Goal: Task Accomplishment & Management: Use online tool/utility

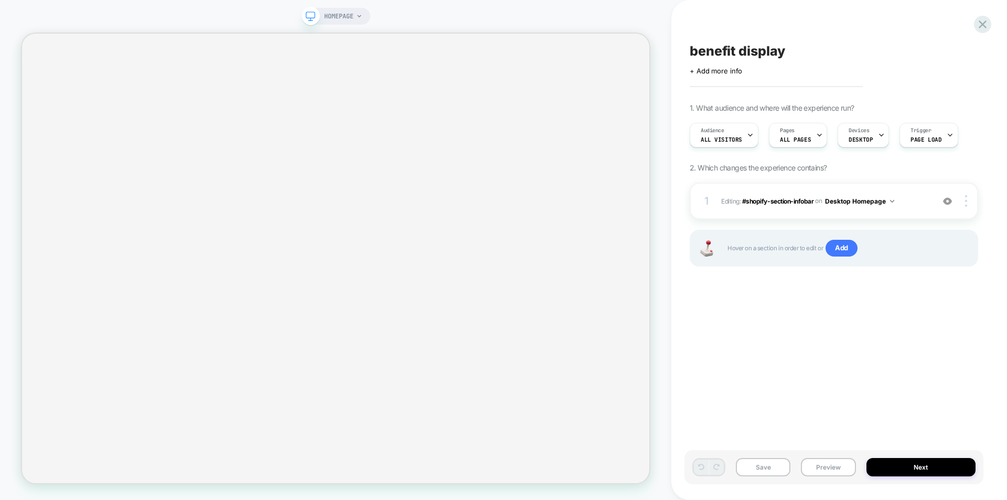
scroll to position [0, 1]
click at [822, 469] on button "Preview" at bounding box center [828, 467] width 55 height 18
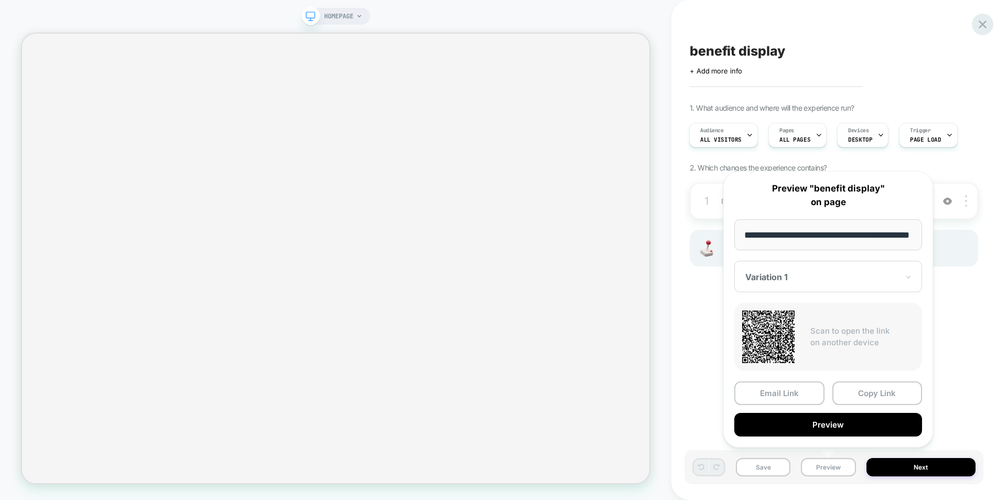
scroll to position [0, 0]
click at [983, 27] on icon at bounding box center [983, 24] width 14 height 14
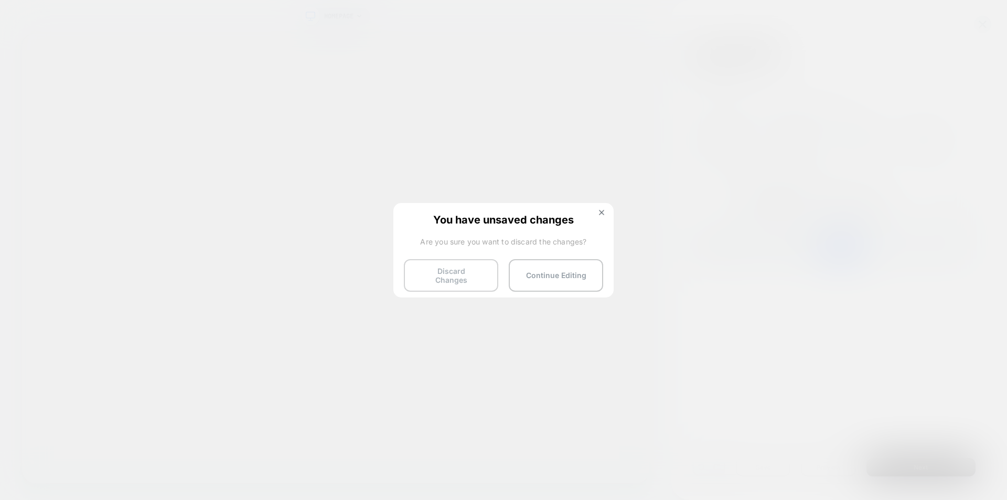
click at [459, 276] on button "Discard Changes" at bounding box center [451, 275] width 94 height 33
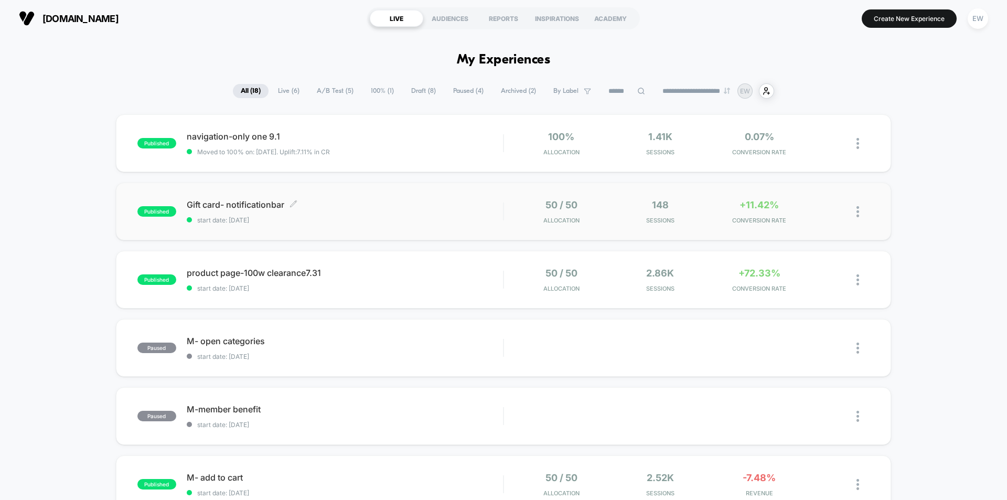
click at [244, 202] on span "Gift card- notificationbar Click to edit experience details" at bounding box center [345, 204] width 316 height 10
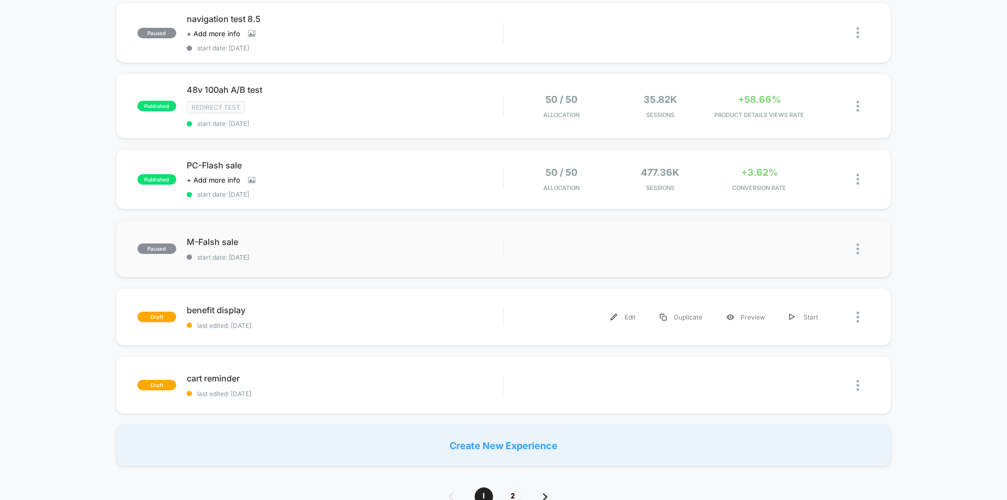
scroll to position [629, 0]
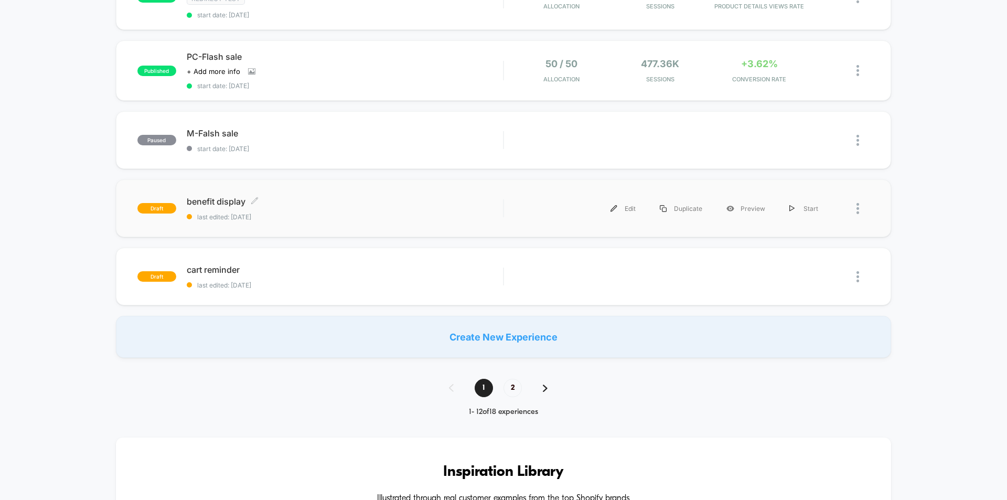
click at [235, 205] on span "benefit display Click to edit experience details" at bounding box center [345, 201] width 316 height 10
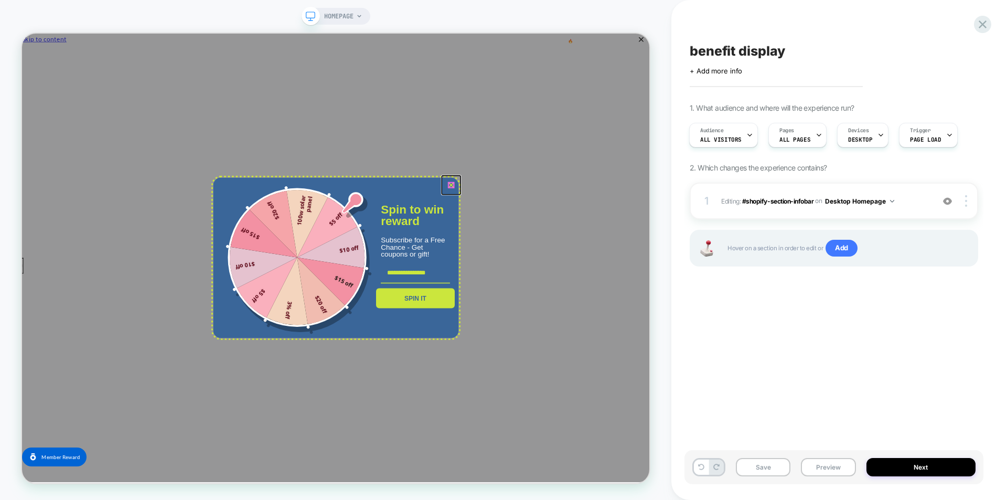
click at [593, 234] on icon "close icon" at bounding box center [594, 235] width 8 height 8
click at [901, 325] on div "benefit display Click to edit experience details + Add more info 1. What audien…" at bounding box center [833, 249] width 299 height 479
click at [336, 16] on span "HOMEPAGE" at bounding box center [338, 16] width 29 height 17
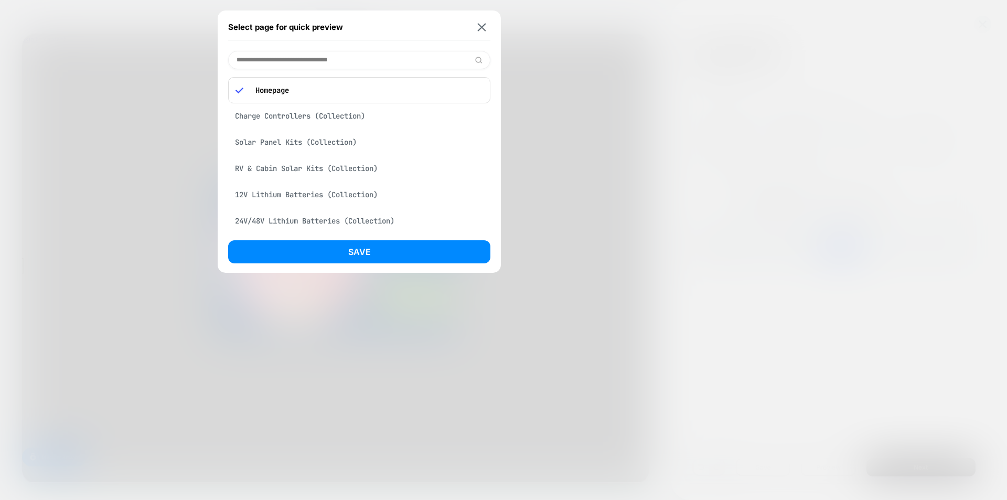
drag, startPoint x: 619, startPoint y: 85, endPoint x: 791, endPoint y: 72, distance: 172.6
click at [619, 85] on div at bounding box center [503, 250] width 1007 height 500
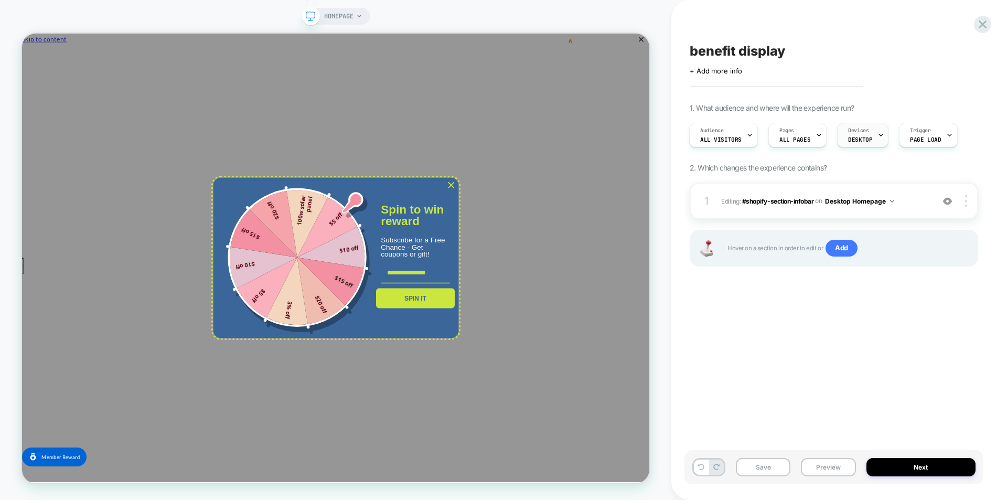
click at [862, 133] on span "Devices" at bounding box center [858, 130] width 20 height 7
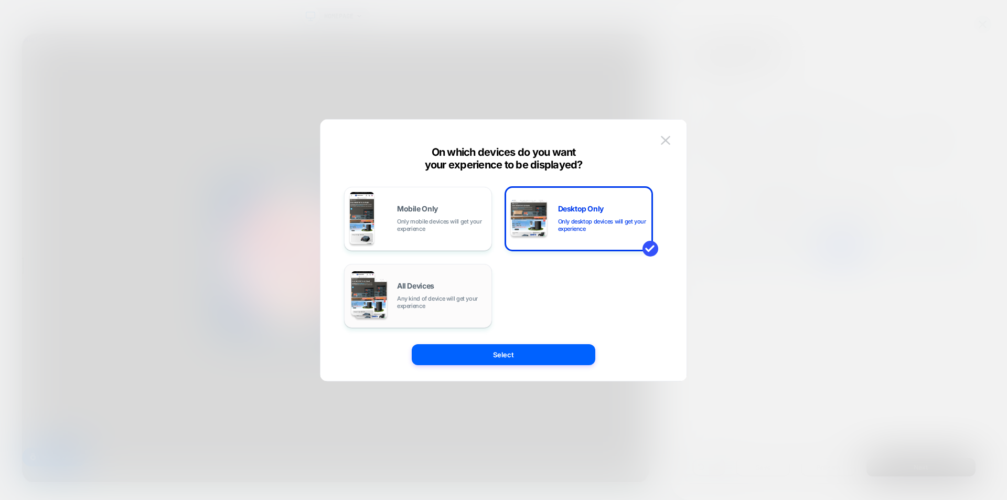
click at [428, 279] on div "All Devices Any kind of device will get your experience" at bounding box center [418, 295] width 136 height 53
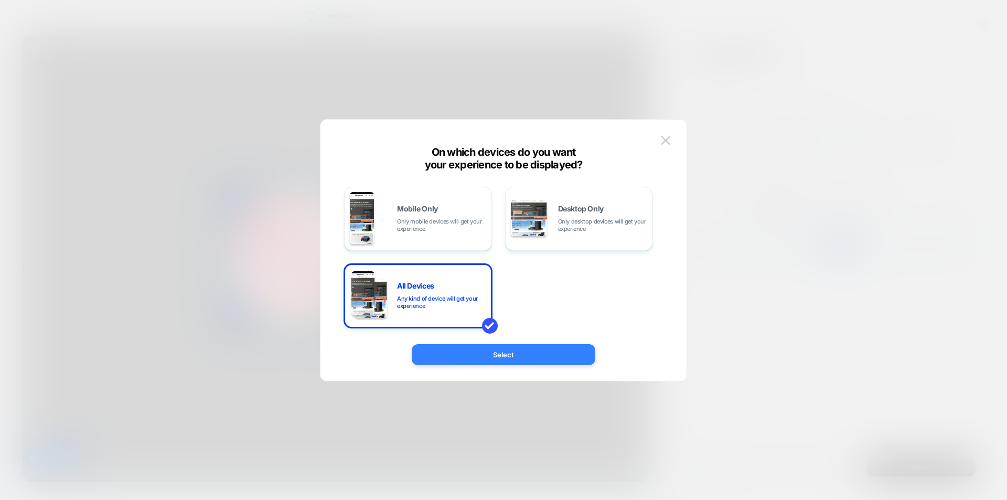
click at [502, 350] on button "Select" at bounding box center [504, 354] width 184 height 21
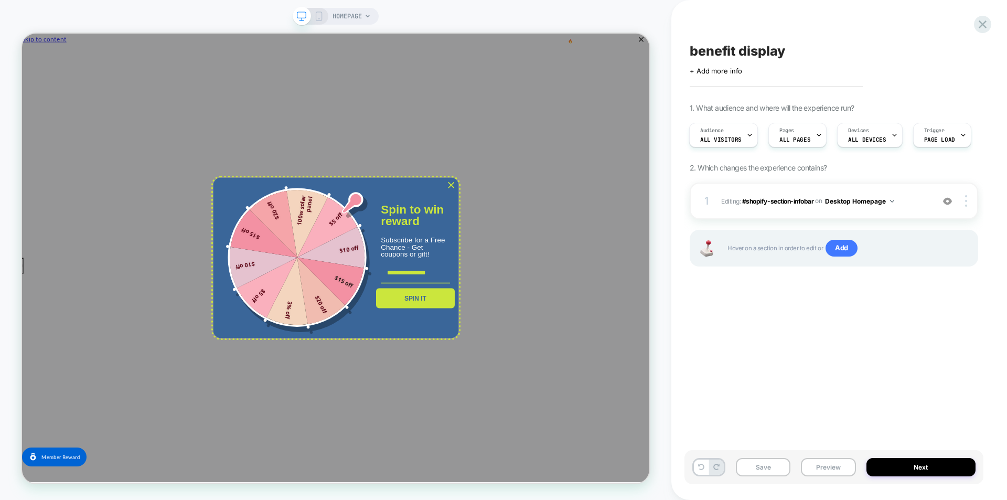
drag, startPoint x: 806, startPoint y: 374, endPoint x: 685, endPoint y: 324, distance: 130.9
click at [801, 373] on div "benefit display Click to edit experience details + Add more info 1. What audien…" at bounding box center [833, 249] width 299 height 479
click at [591, 237] on icon "close icon" at bounding box center [594, 235] width 8 height 8
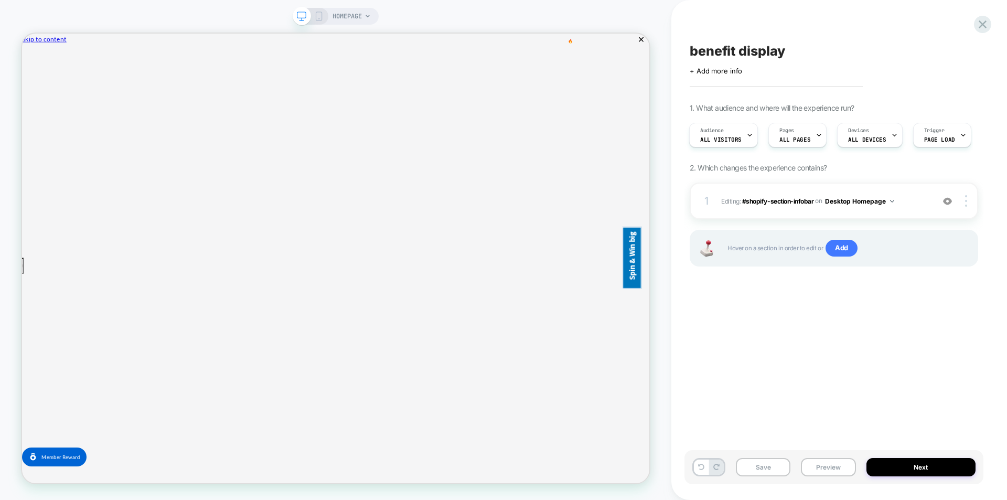
click at [321, 17] on icon at bounding box center [318, 16] width 9 height 9
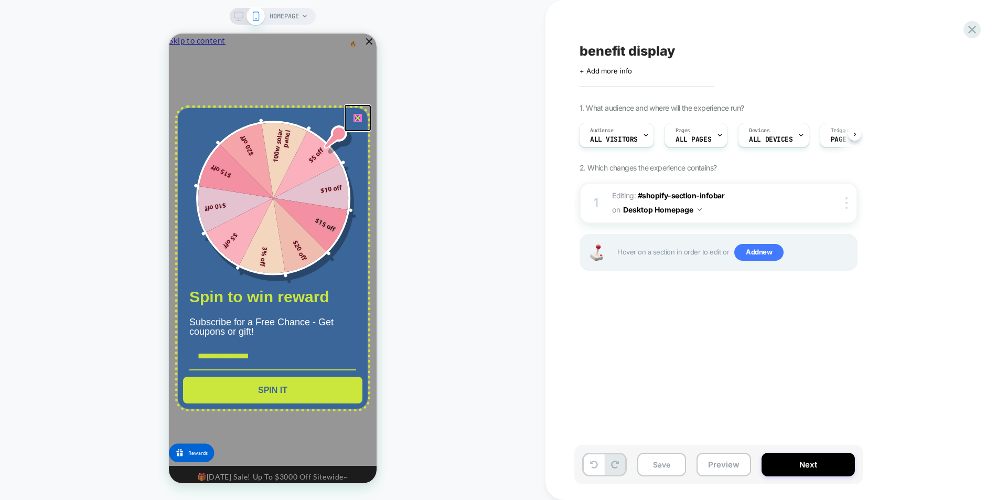
click at [357, 116] on icon "close icon" at bounding box center [357, 118] width 8 height 8
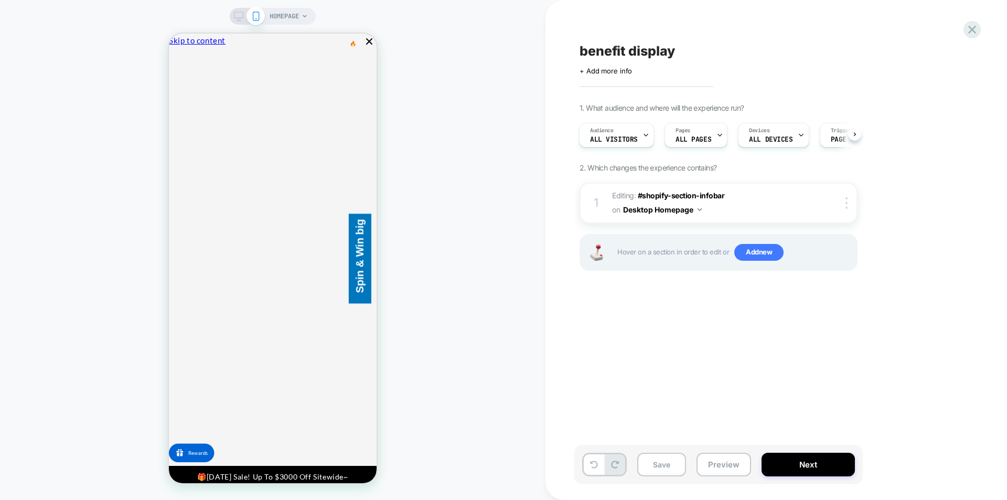
click at [2, 371] on div "HOMEPAGE" at bounding box center [272, 249] width 545 height 479
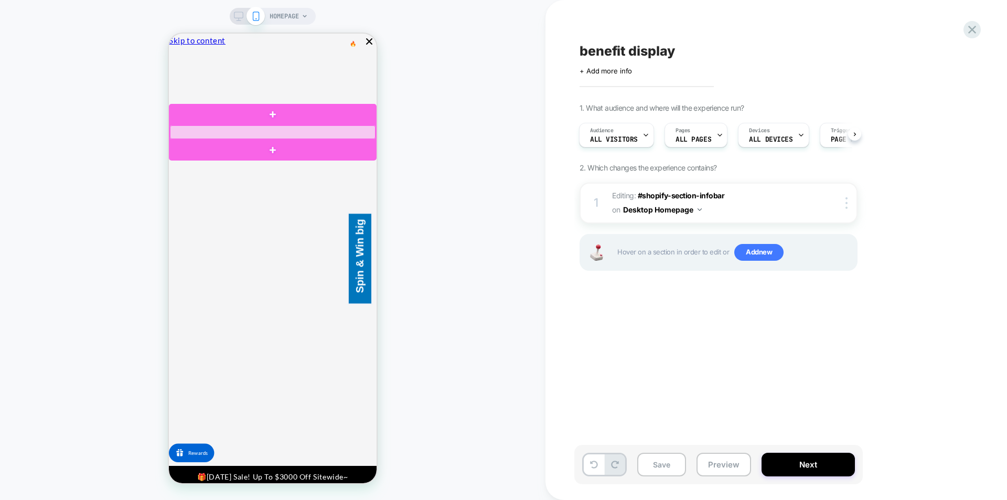
click at [327, 131] on div at bounding box center [273, 132] width 206 height 14
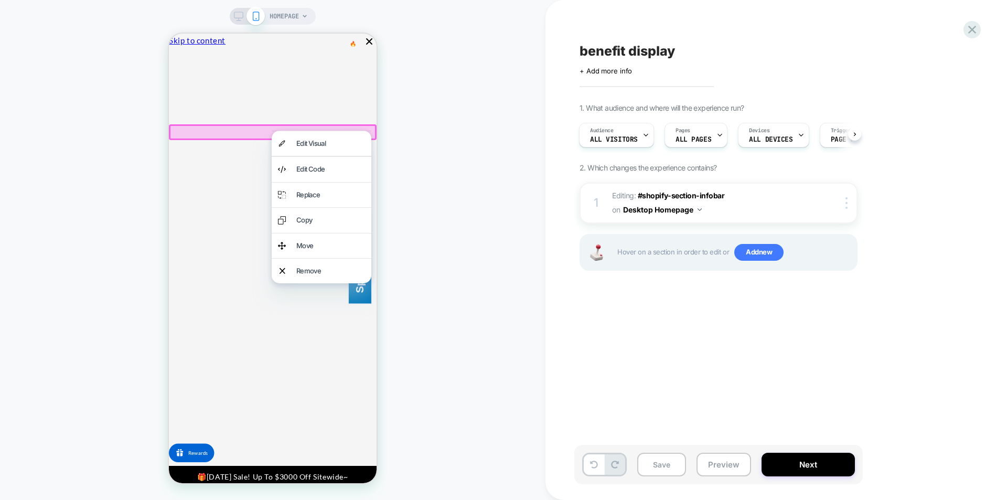
click at [336, 144] on div "Edit Visual" at bounding box center [330, 143] width 69 height 12
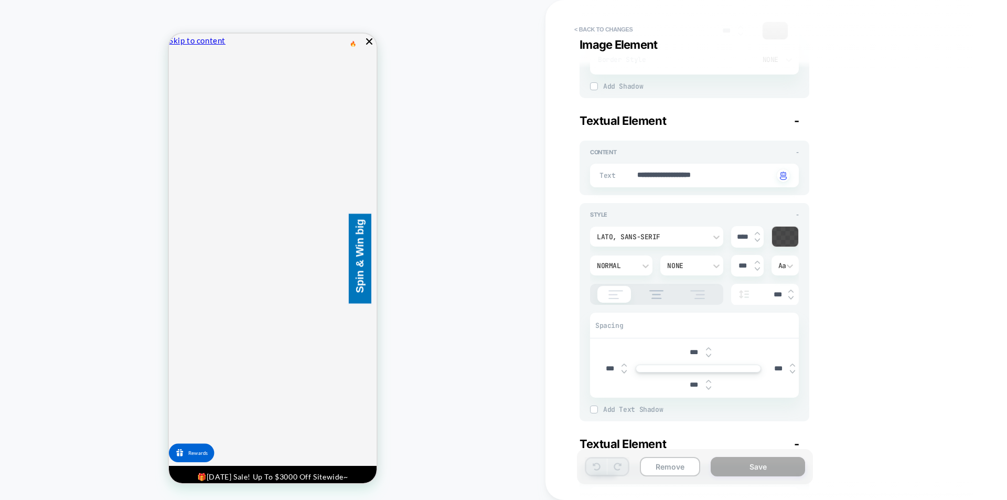
scroll to position [2885, 0]
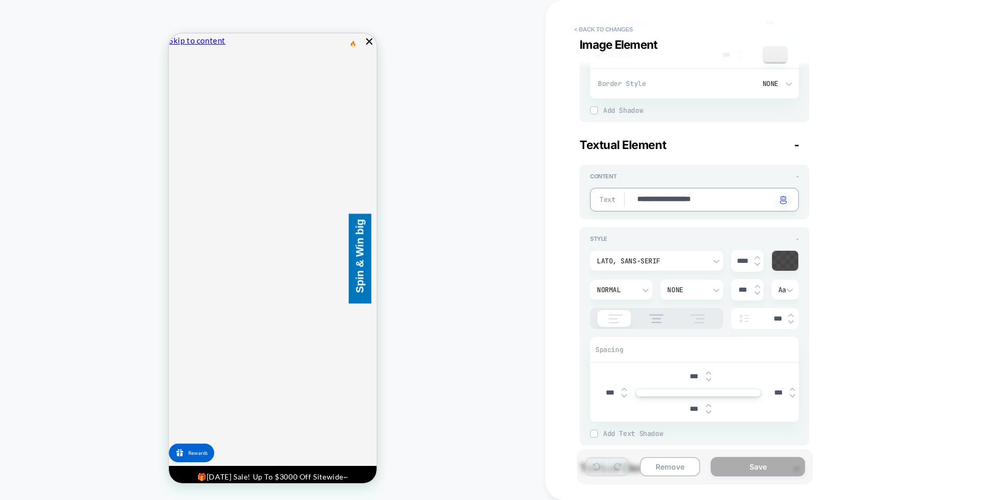
drag, startPoint x: 739, startPoint y: 203, endPoint x: 627, endPoint y: 202, distance: 112.2
click at [627, 202] on div "**********" at bounding box center [694, 200] width 209 height 24
paste textarea
type textarea "*"
type textarea "**********"
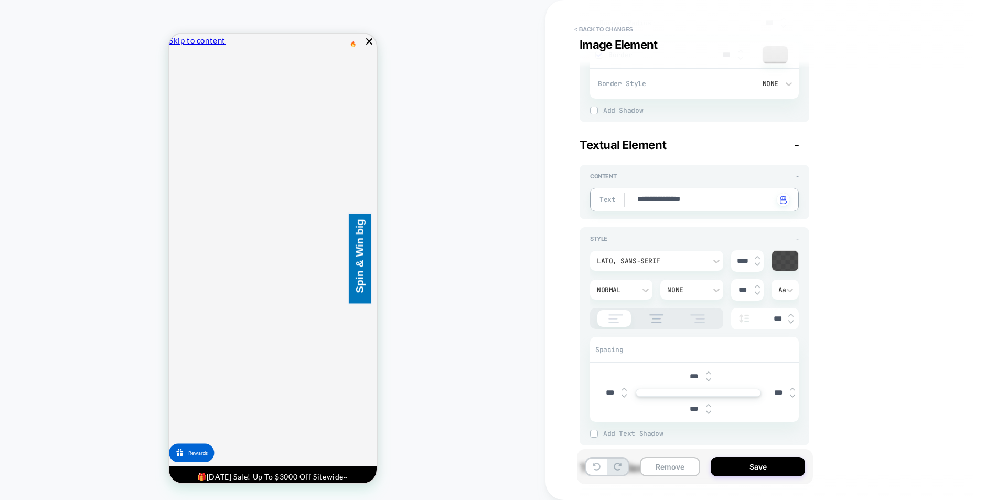
type textarea "*"
type textarea "**********"
click at [876, 253] on div "Visual Editor #shopify-section-infobar Image Element - Content - Background Ima…" at bounding box center [770, 249] width 393 height 479
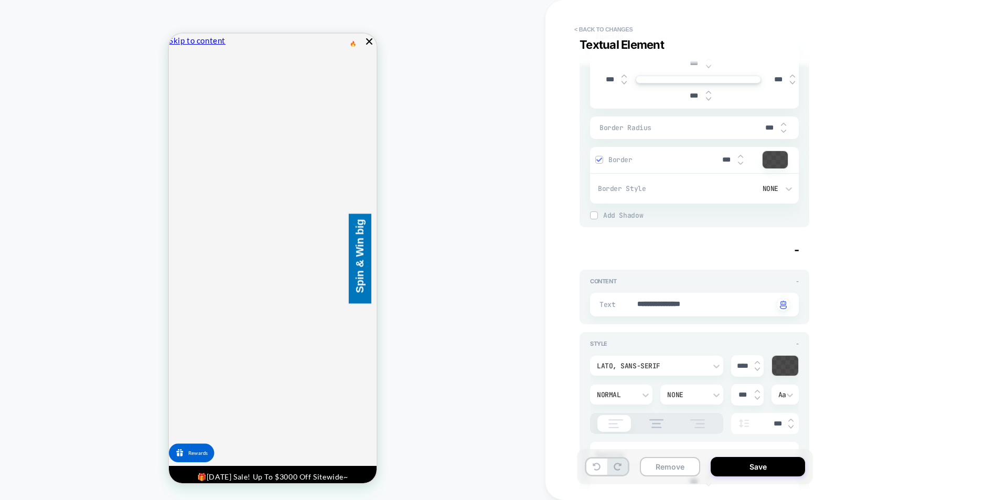
scroll to position [3042, 0]
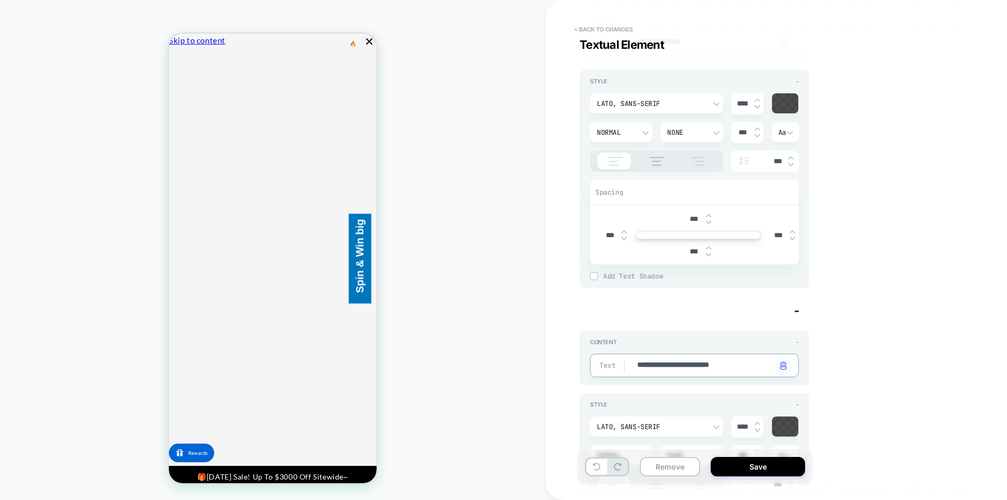
paste textarea
drag, startPoint x: 753, startPoint y: 365, endPoint x: 625, endPoint y: 367, distance: 127.5
type textarea "*"
type textarea "**********"
type textarea "*"
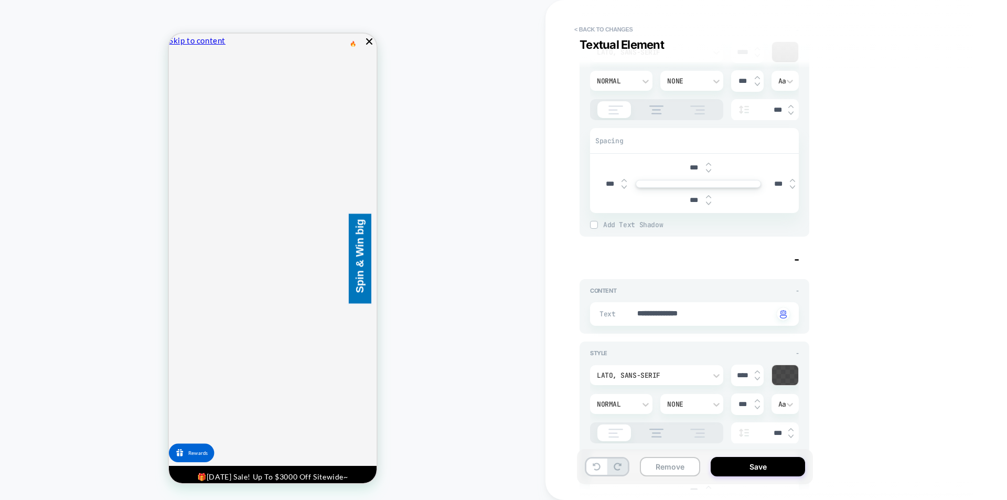
scroll to position [3461, 0]
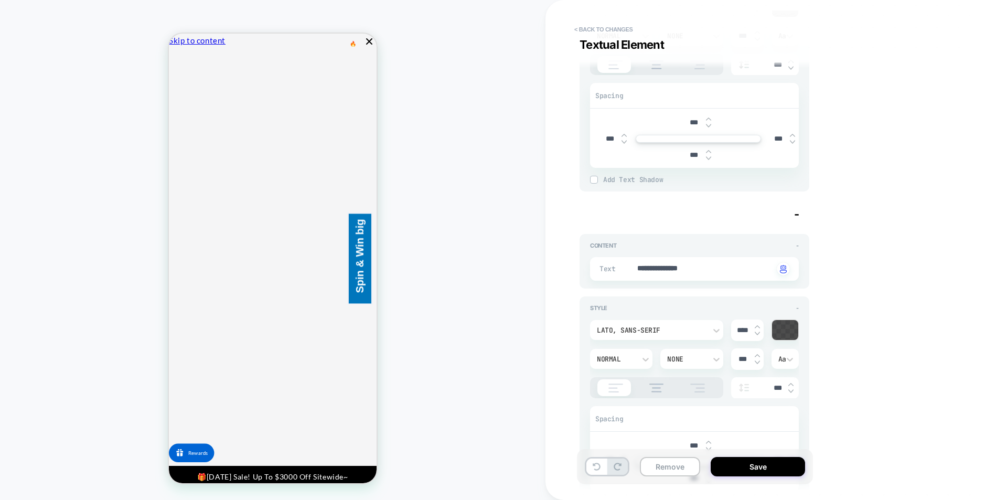
type textarea "**********"
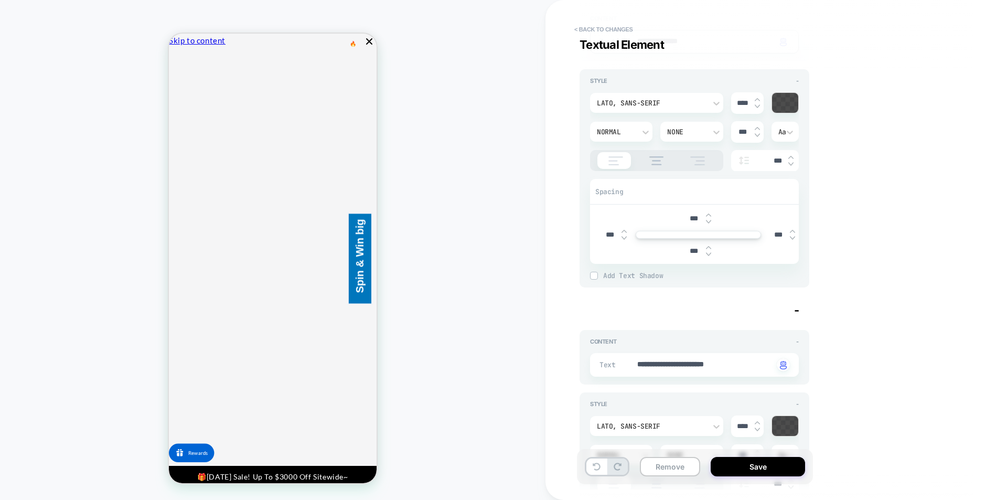
scroll to position [3724, 0]
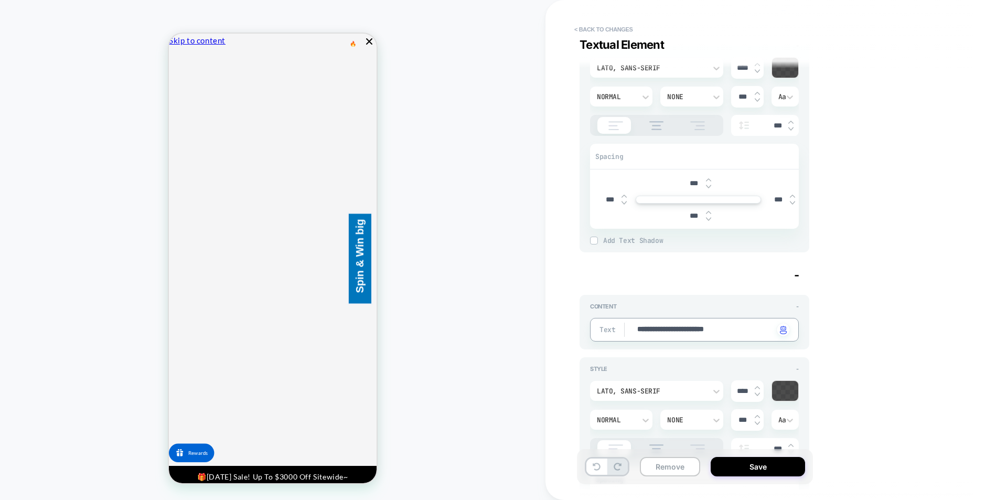
drag, startPoint x: 751, startPoint y: 327, endPoint x: 619, endPoint y: 329, distance: 131.1
paste textarea
type textarea "*"
type textarea "**********"
type textarea "*"
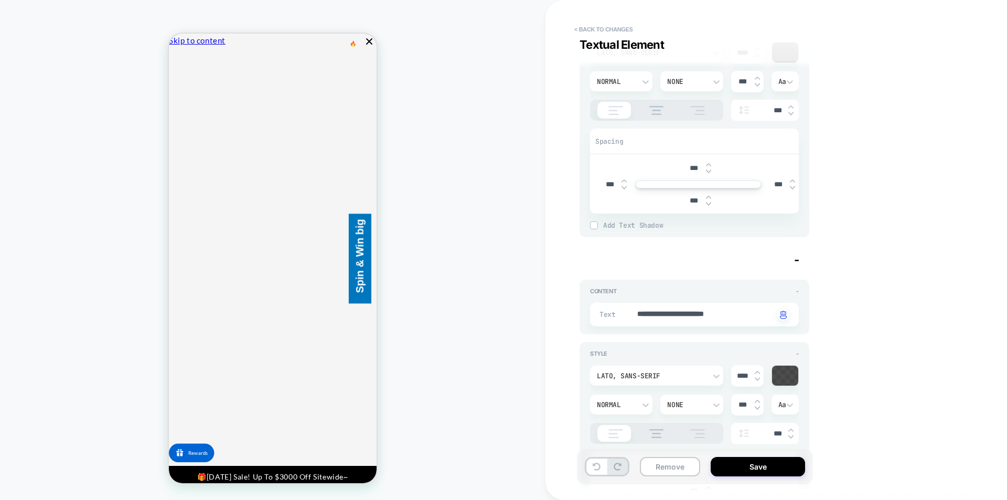
scroll to position [4143, 0]
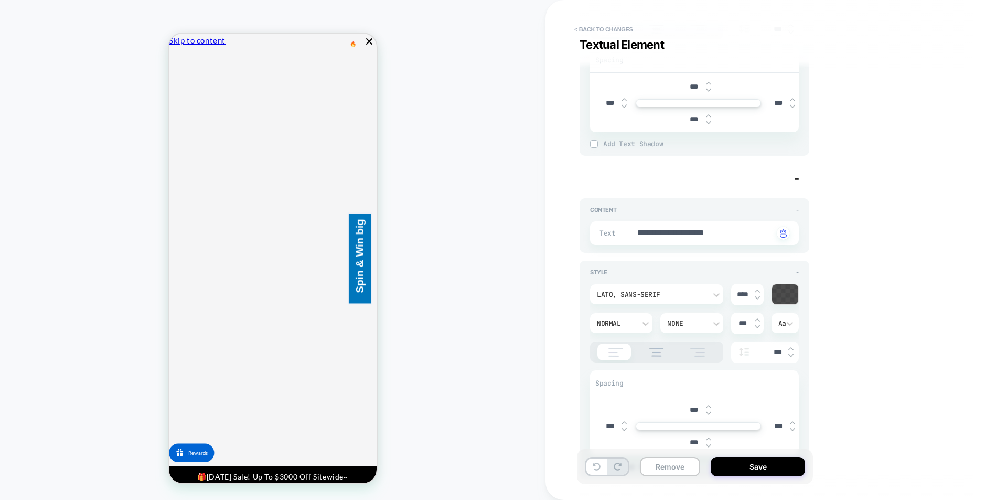
type textarea "**********"
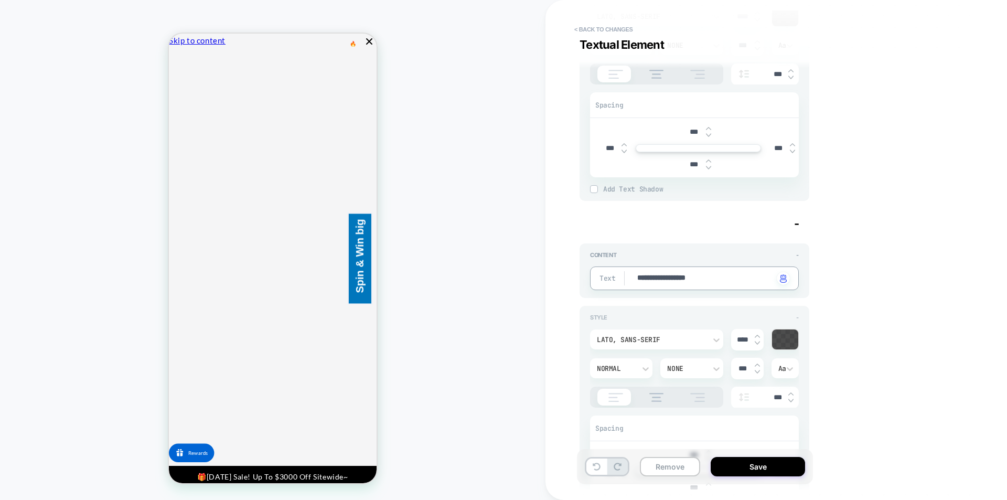
scroll to position [3776, 0]
click at [727, 274] on textarea "**********" at bounding box center [704, 278] width 137 height 12
paste textarea "**********"
type textarea "*"
type textarea "**********"
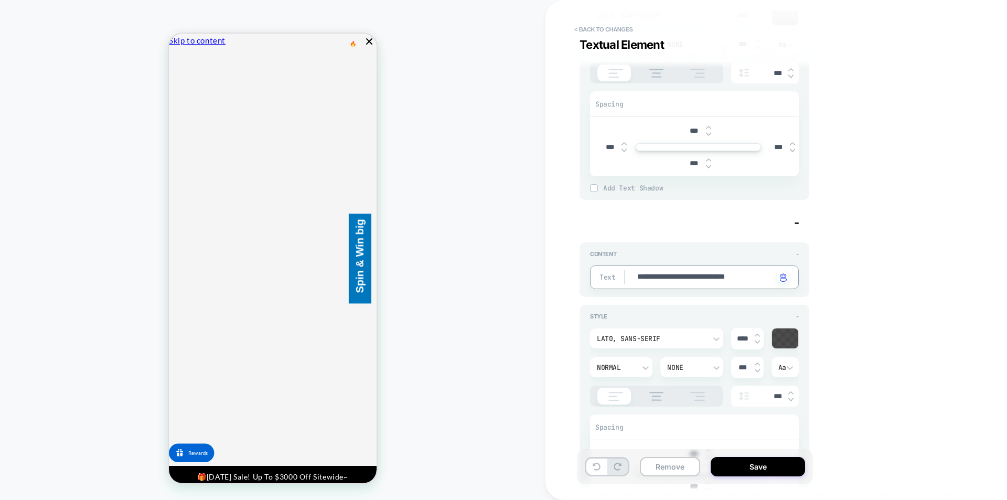
type textarea "*"
drag, startPoint x: 712, startPoint y: 278, endPoint x: 606, endPoint y: 276, distance: 105.4
click at [606, 276] on div "**********" at bounding box center [694, 280] width 209 height 30
type textarea "**********"
type textarea "*"
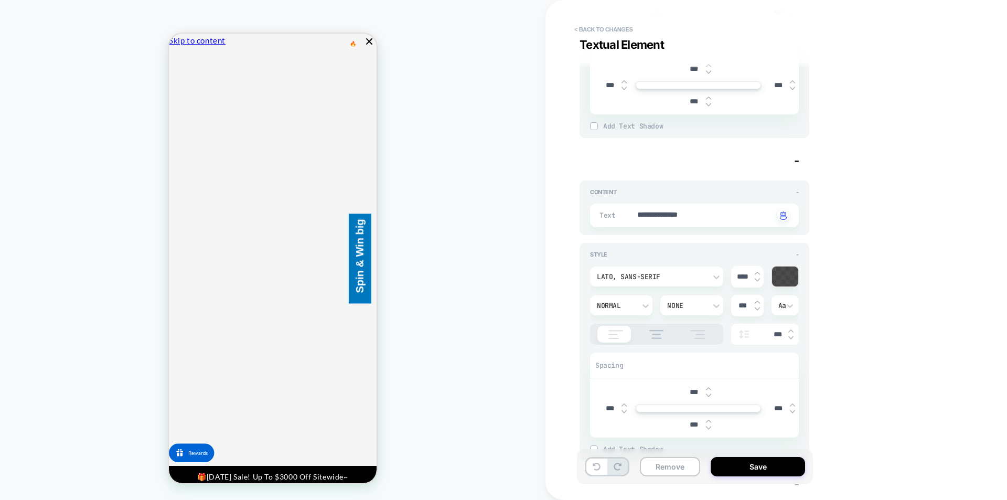
scroll to position [3514, 0]
type textarea "**********"
drag, startPoint x: 725, startPoint y: 218, endPoint x: 581, endPoint y: 216, distance: 143.7
paste textarea "***"
type textarea "*"
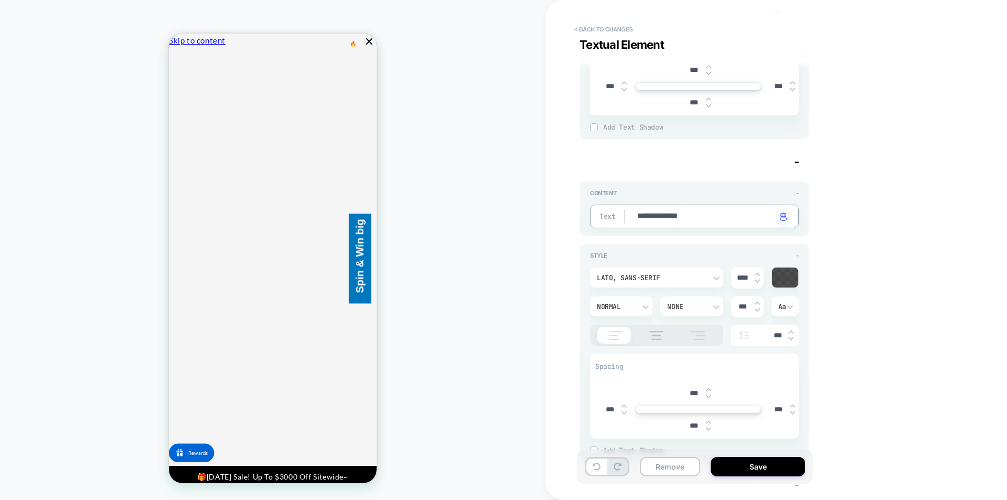
type textarea "**********"
type textarea "*"
type textarea "**********"
click at [919, 282] on div "Visual Editor #shopify-section-infobar Image Element - Content - Background Ima…" at bounding box center [770, 249] width 393 height 479
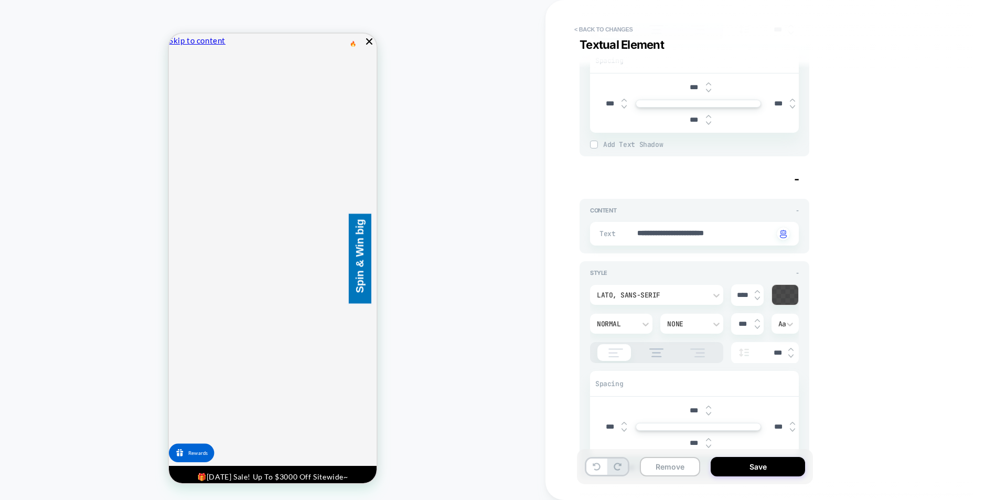
scroll to position [4143, 0]
click at [913, 355] on div "Visual Editor #shopify-section-infobar Image Element - Content - Background Ima…" at bounding box center [770, 249] width 393 height 479
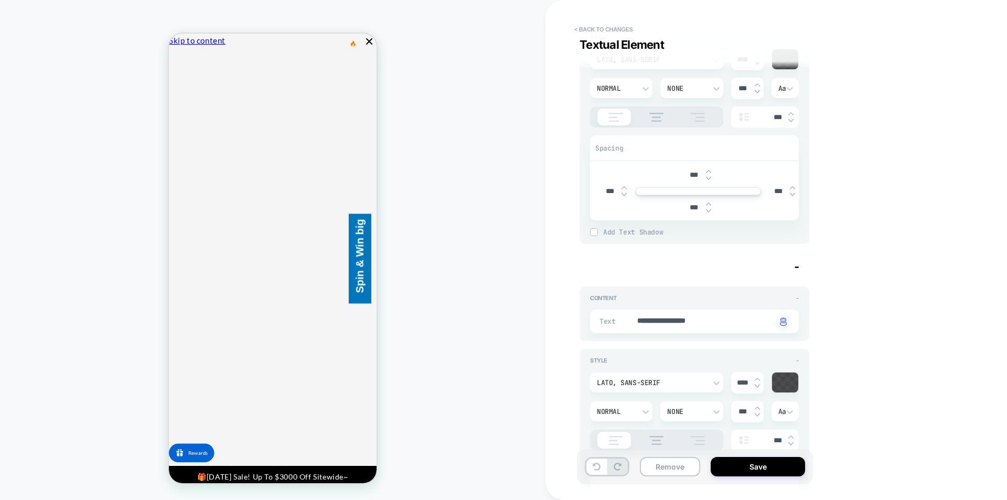
scroll to position [3252, 0]
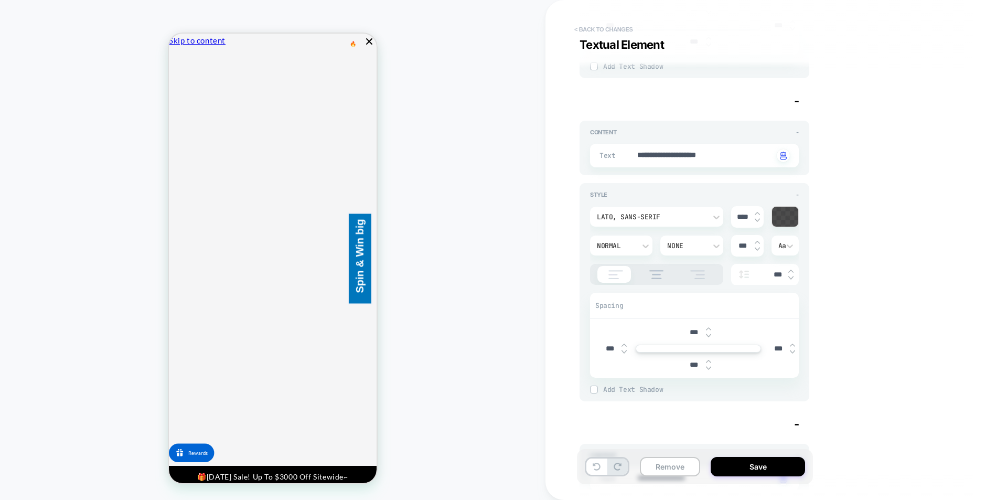
click at [584, 28] on button "< Back to changes" at bounding box center [603, 29] width 69 height 17
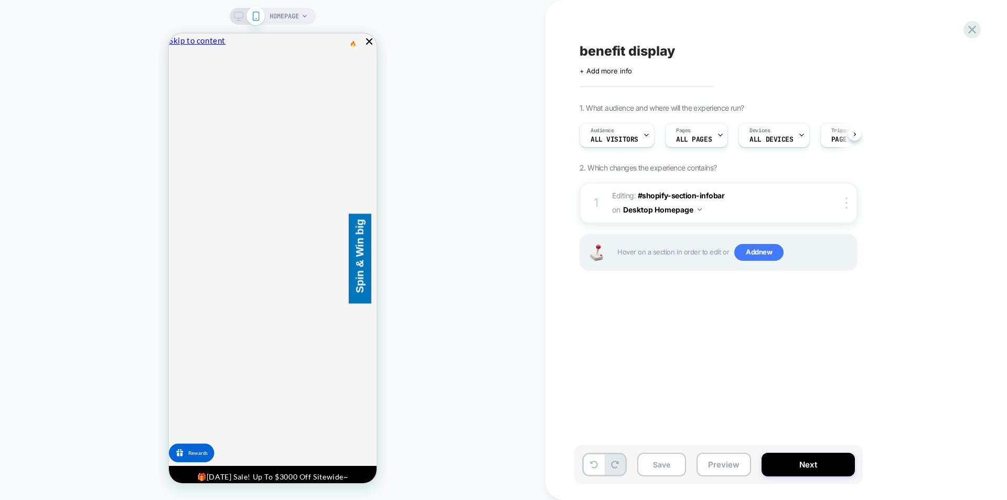
scroll to position [0, 1]
click at [237, 13] on icon at bounding box center [238, 16] width 9 height 9
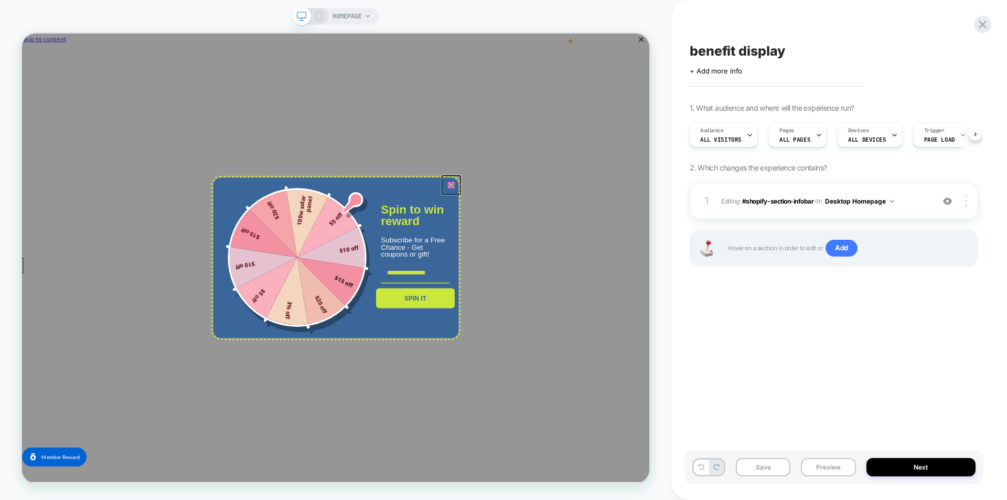
click at [595, 235] on icon "close icon" at bounding box center [594, 235] width 8 height 8
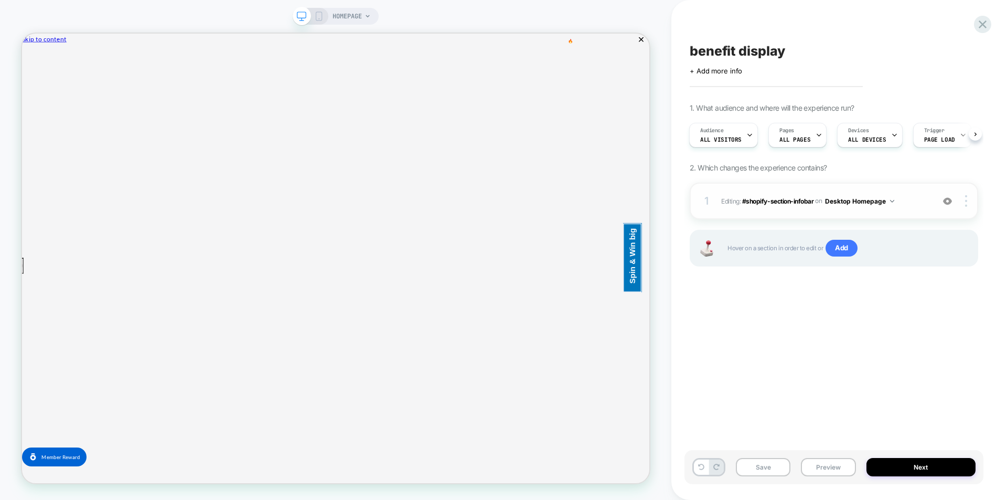
click at [862, 200] on button "Desktop Homepage" at bounding box center [859, 201] width 69 height 13
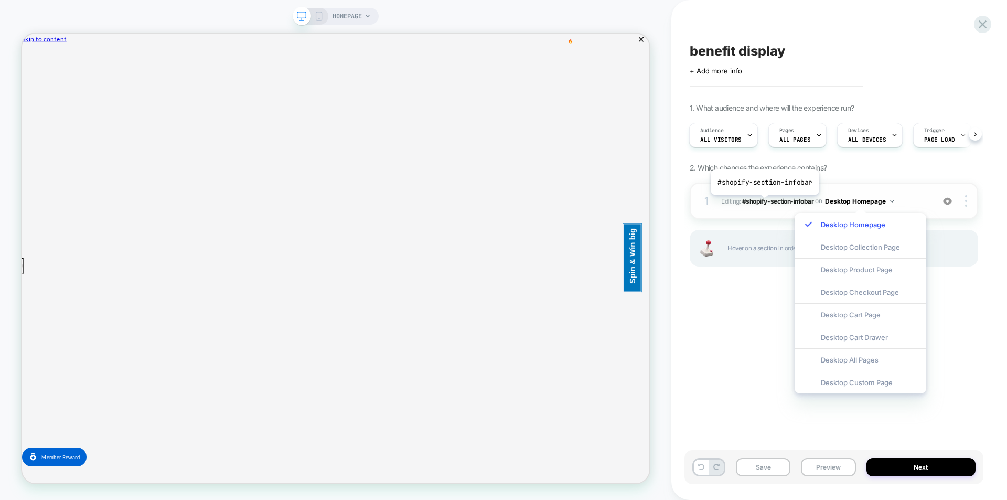
click at [764, 203] on span "#shopify-section-infobar" at bounding box center [778, 201] width 72 height 8
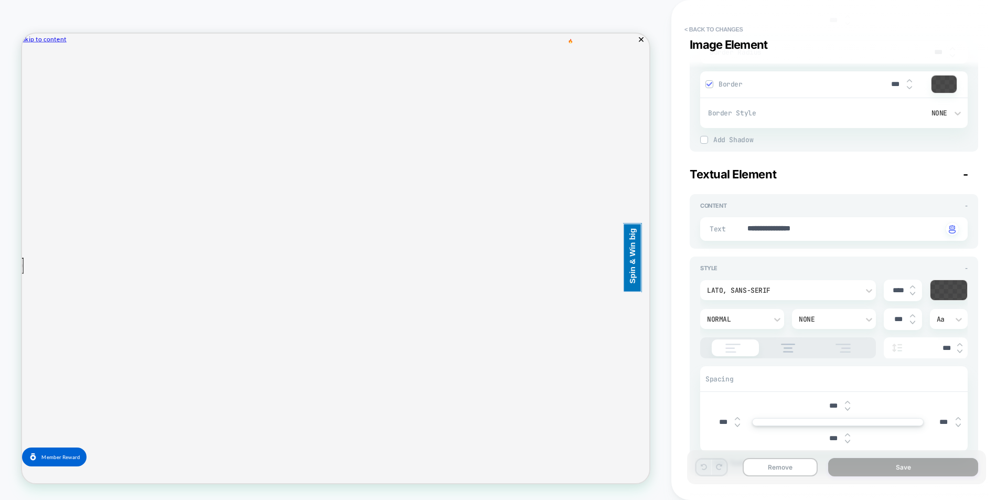
scroll to position [1941, 0]
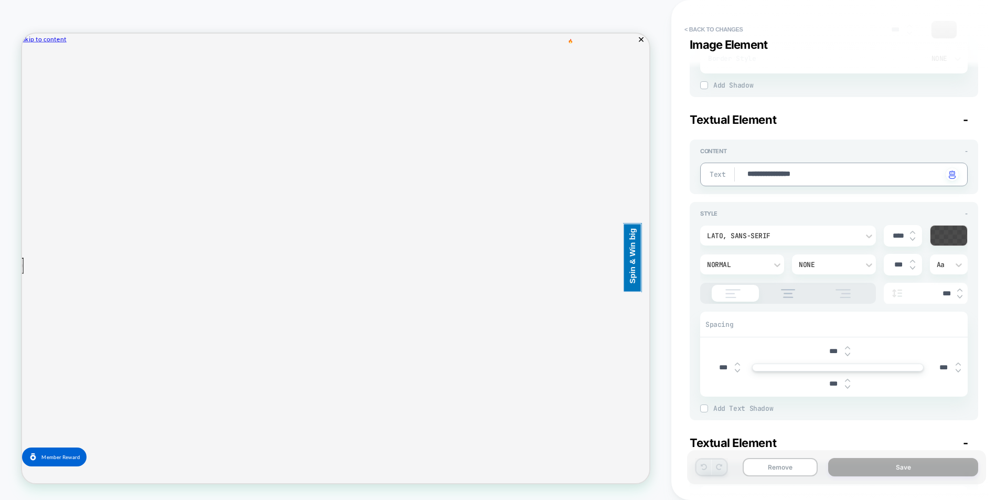
drag, startPoint x: 839, startPoint y: 175, endPoint x: 713, endPoint y: 167, distance: 125.6
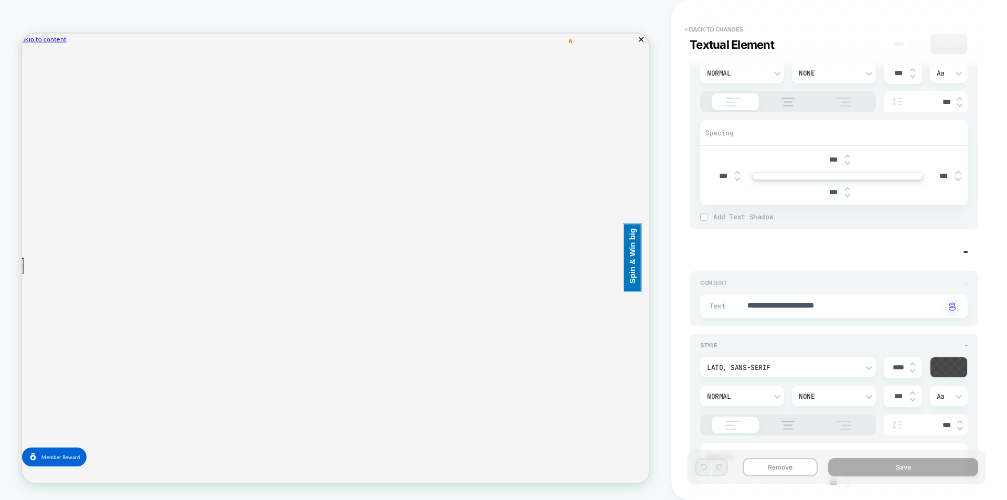
scroll to position [3147, 0]
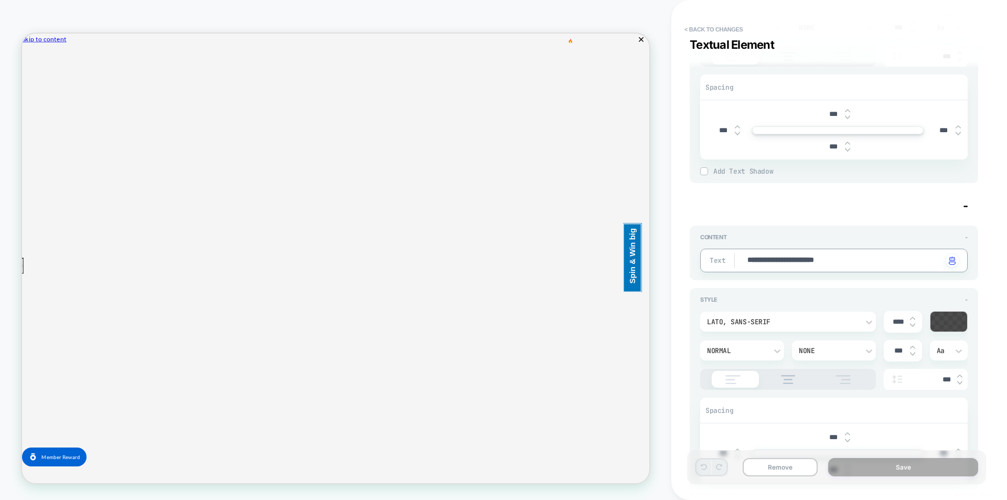
drag, startPoint x: 876, startPoint y: 260, endPoint x: 737, endPoint y: 255, distance: 139.6
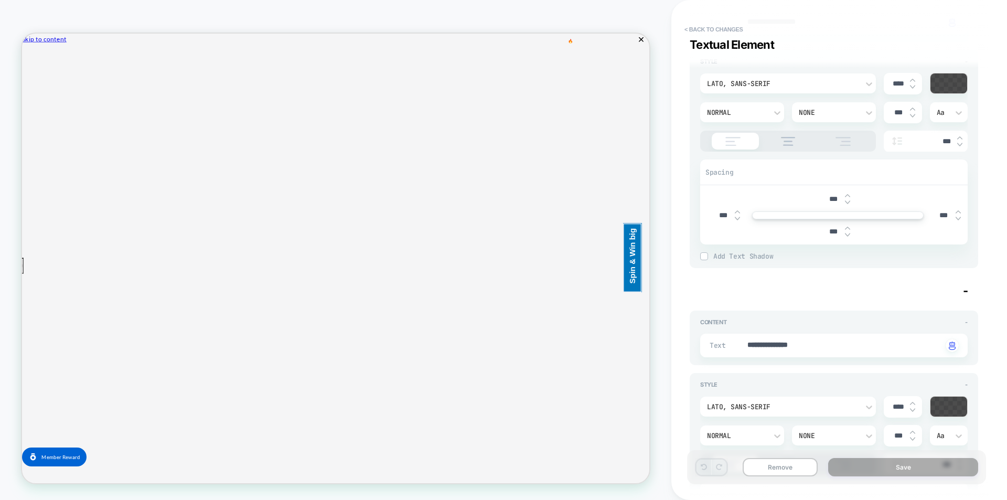
scroll to position [3053, 0]
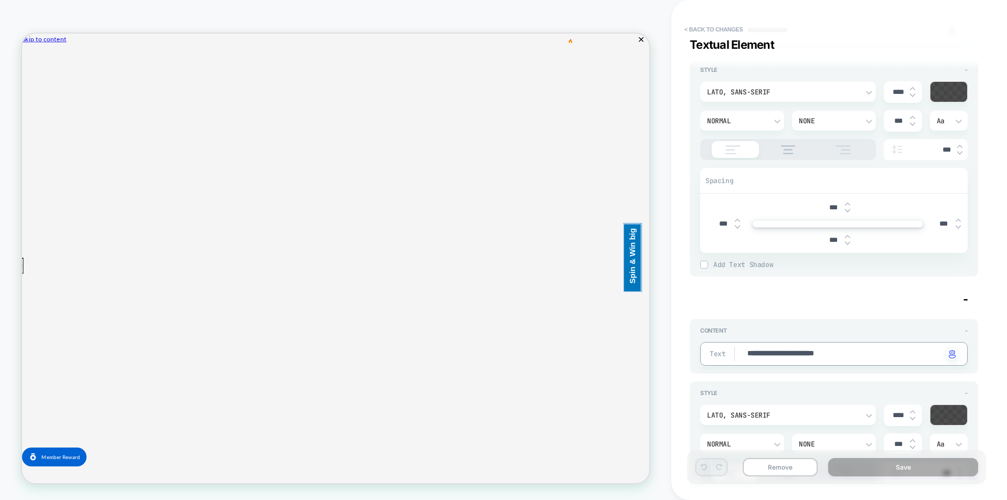
paste textarea
type textarea "*"
type textarea "**********"
type textarea "*"
type textarea "**********"
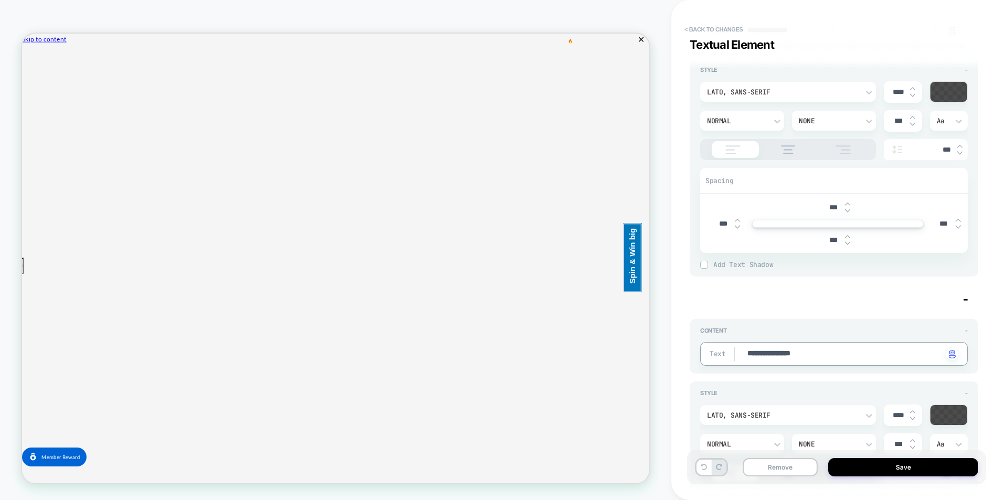
click at [841, 318] on div "**********" at bounding box center [834, 455] width 288 height 288
drag, startPoint x: 842, startPoint y: 356, endPoint x: 728, endPoint y: 352, distance: 114.4
click at [691, 23] on button "< Back to changes" at bounding box center [713, 29] width 69 height 17
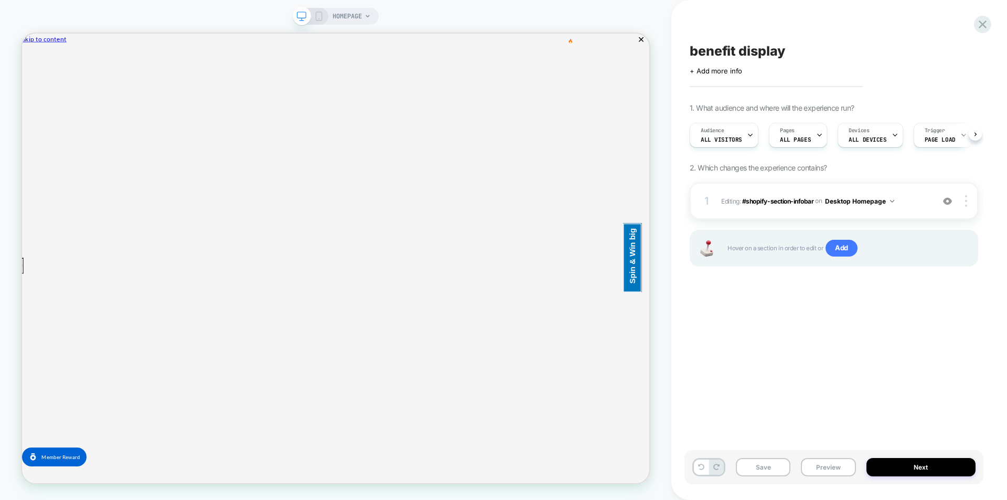
scroll to position [0, 1]
click at [324, 20] on div "HOMEPAGE" at bounding box center [336, 16] width 86 height 17
click at [321, 21] on div "HOMEPAGE" at bounding box center [336, 16] width 86 height 17
click at [320, 19] on icon at bounding box center [318, 16] width 9 height 9
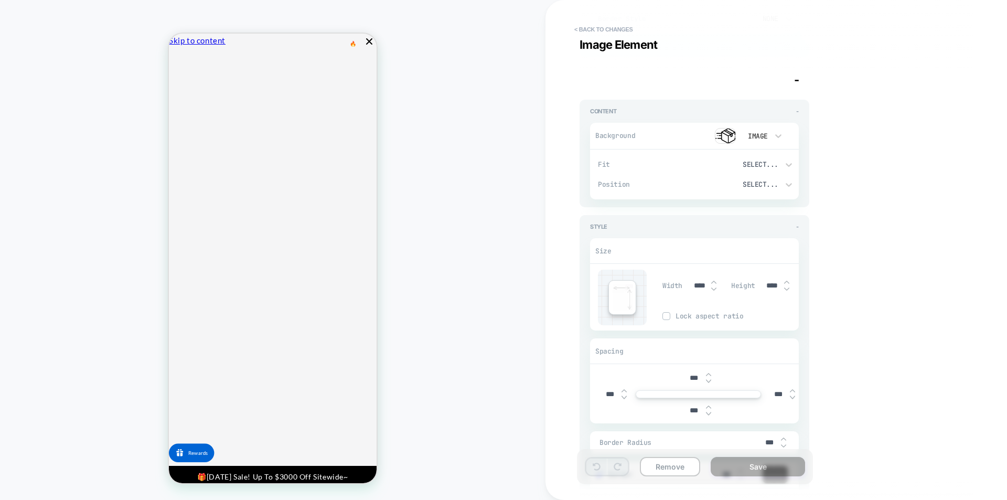
scroll to position [2780, 0]
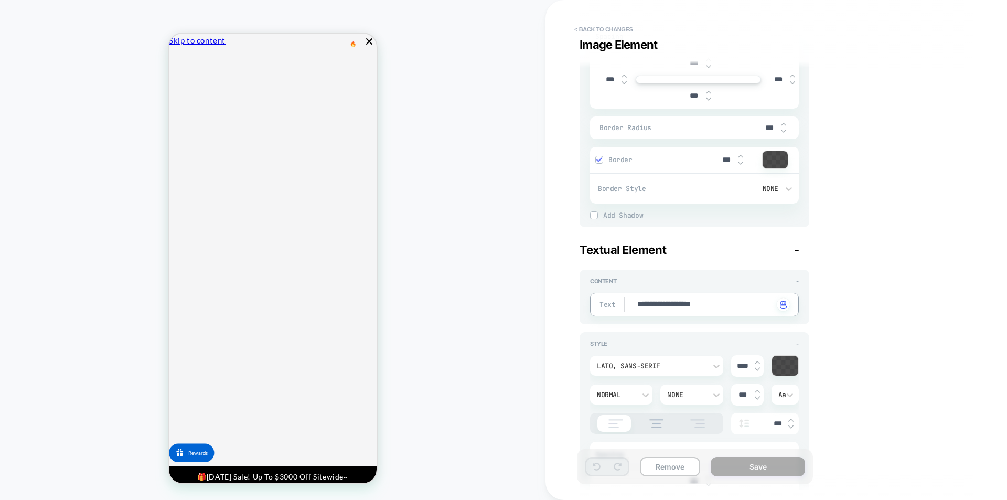
drag, startPoint x: 738, startPoint y: 306, endPoint x: 620, endPoint y: 300, distance: 118.1
paste textarea
type textarea "*"
type textarea "**********"
type textarea "*"
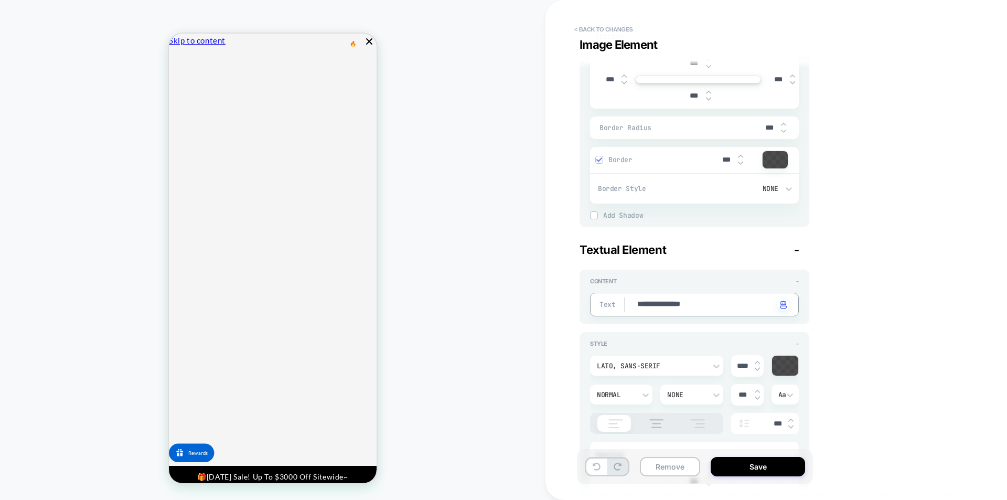
type textarea "**********"
click at [901, 317] on div "Visual Editor #shopify-section-infobar Image Element - Content - Background Ima…" at bounding box center [770, 249] width 393 height 479
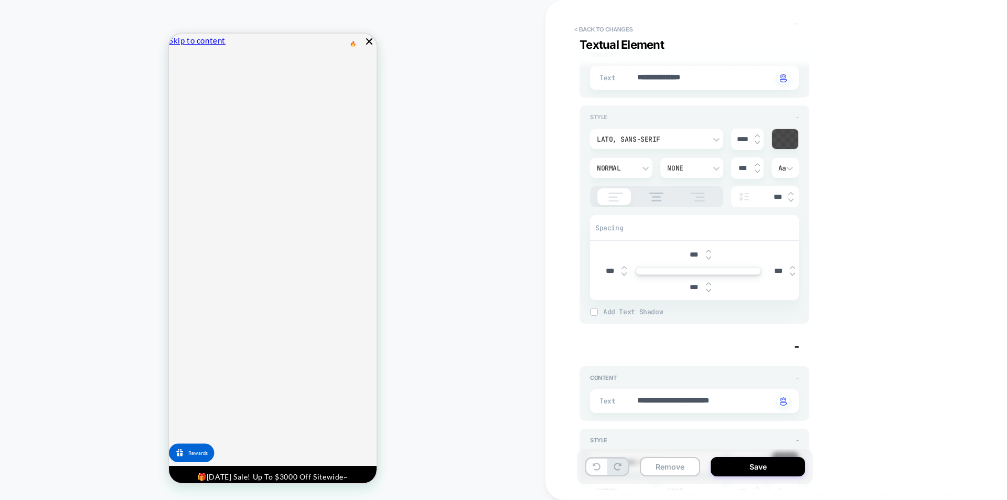
scroll to position [3094, 0]
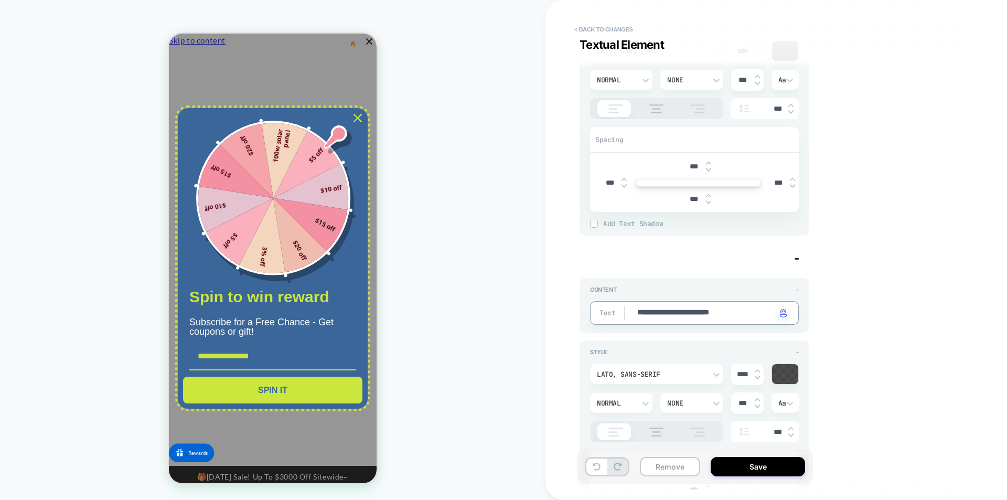
drag, startPoint x: 753, startPoint y: 314, endPoint x: 602, endPoint y: 300, distance: 151.7
click at [602, 300] on div "**********" at bounding box center [694, 308] width 209 height 31
paste textarea
type textarea "*"
type textarea "**********"
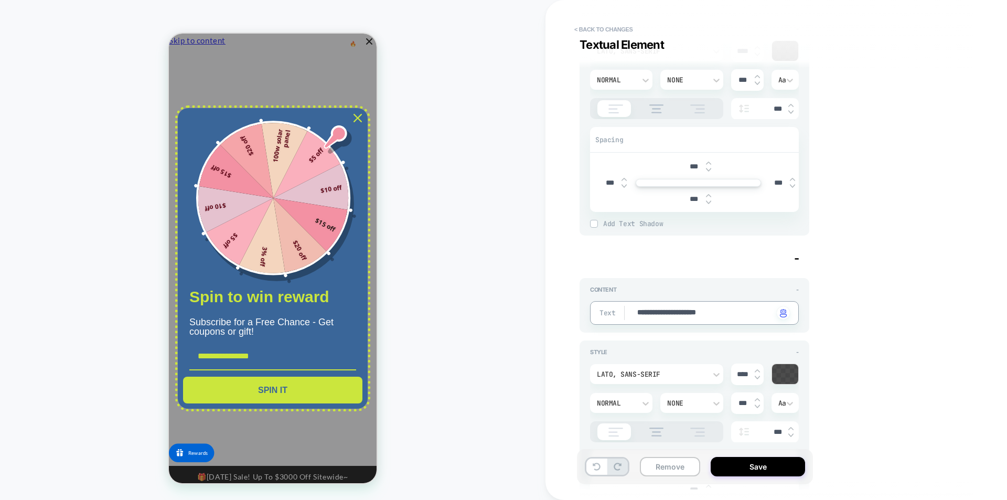
type textarea "*"
type textarea "**********"
click at [862, 304] on div "Visual Editor #shopify-section-infobar Image Element - Content - Background Ima…" at bounding box center [770, 249] width 393 height 479
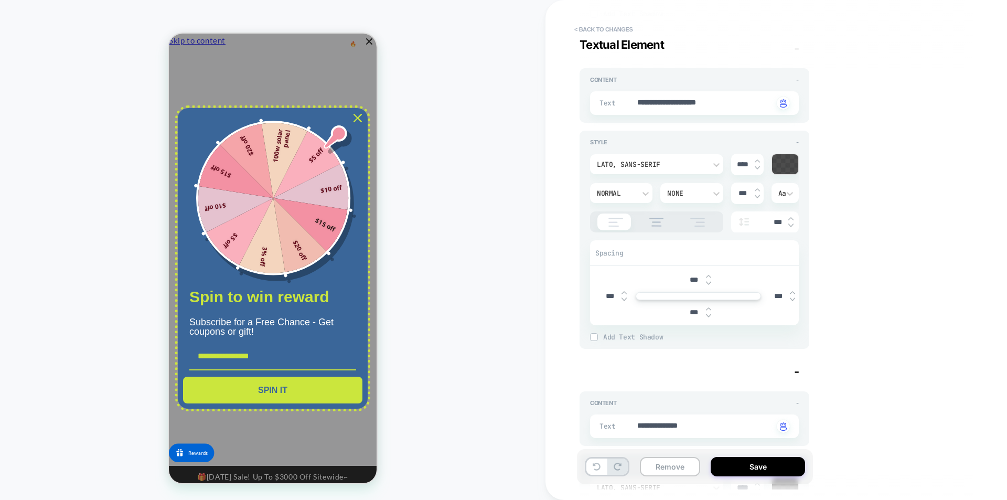
scroll to position [3461, 0]
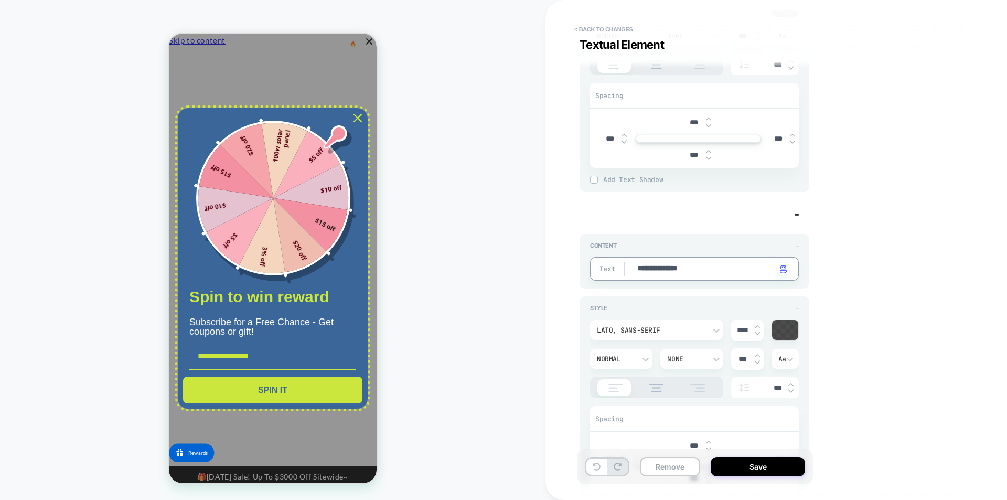
paste textarea "***"
drag, startPoint x: 713, startPoint y: 274, endPoint x: 609, endPoint y: 266, distance: 103.6
type textarea "*"
type textarea "**********"
type textarea "*"
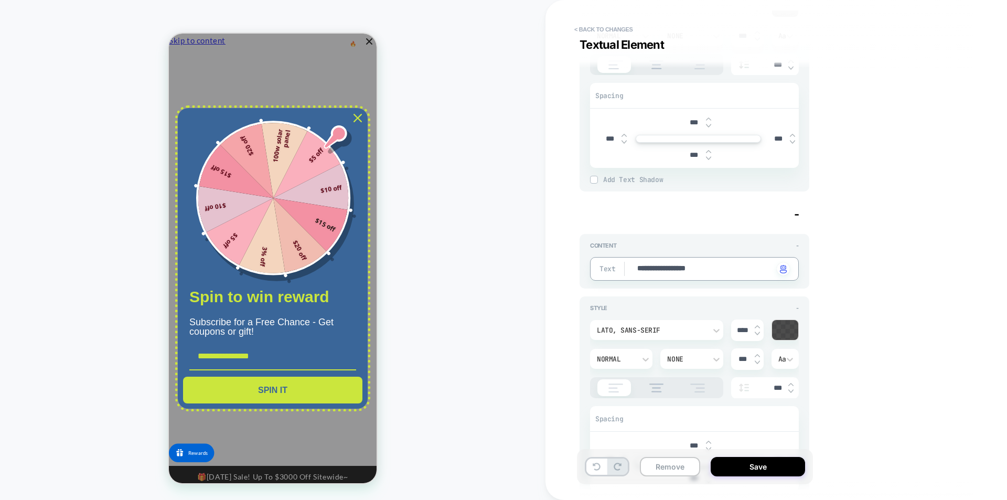
type textarea "**********"
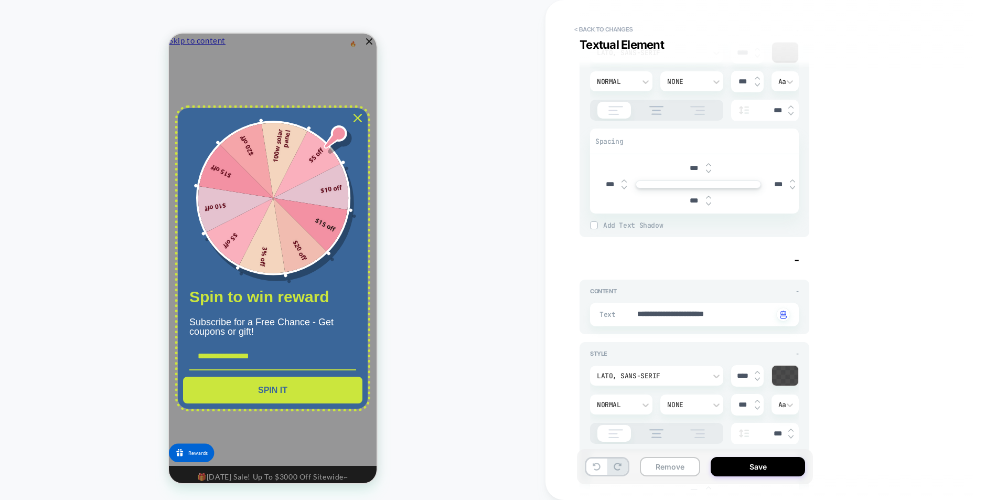
scroll to position [3776, 0]
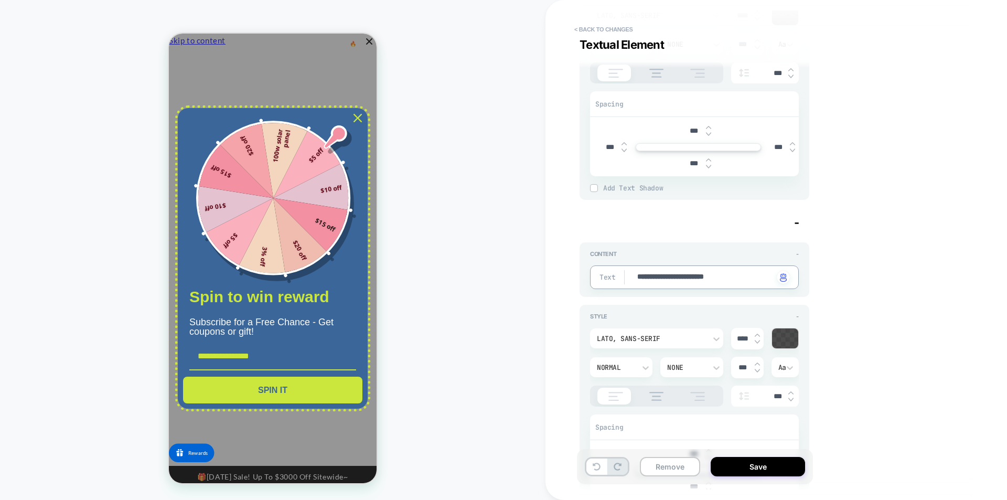
paste textarea
drag, startPoint x: 753, startPoint y: 272, endPoint x: 591, endPoint y: 271, distance: 162.1
type textarea "*"
type textarea "**********"
type textarea "*"
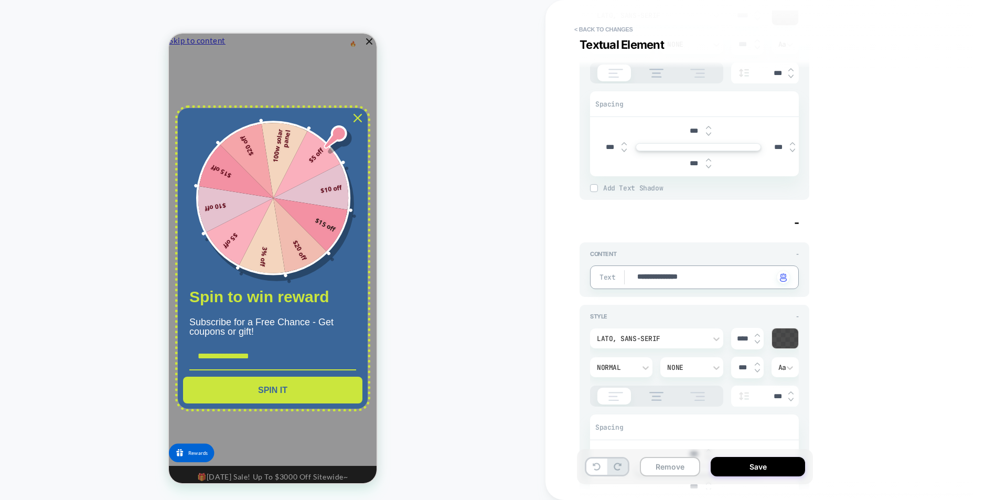
type textarea "**********"
click at [893, 334] on div "Visual Editor #shopify-section-infobar Image Element - Content - Background Ima…" at bounding box center [770, 249] width 393 height 479
click at [769, 471] on button "Save" at bounding box center [758, 466] width 94 height 19
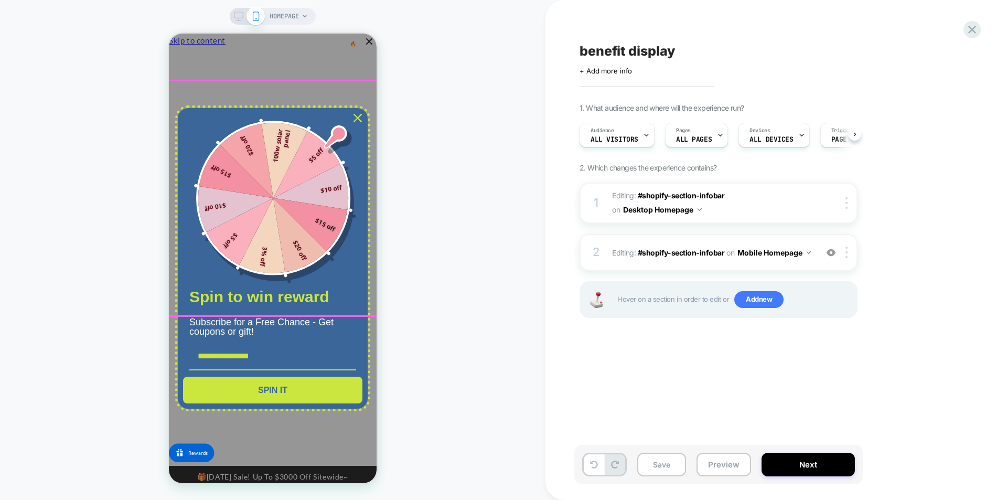
scroll to position [0, 1]
click at [358, 117] on icon "close icon" at bounding box center [357, 118] width 8 height 8
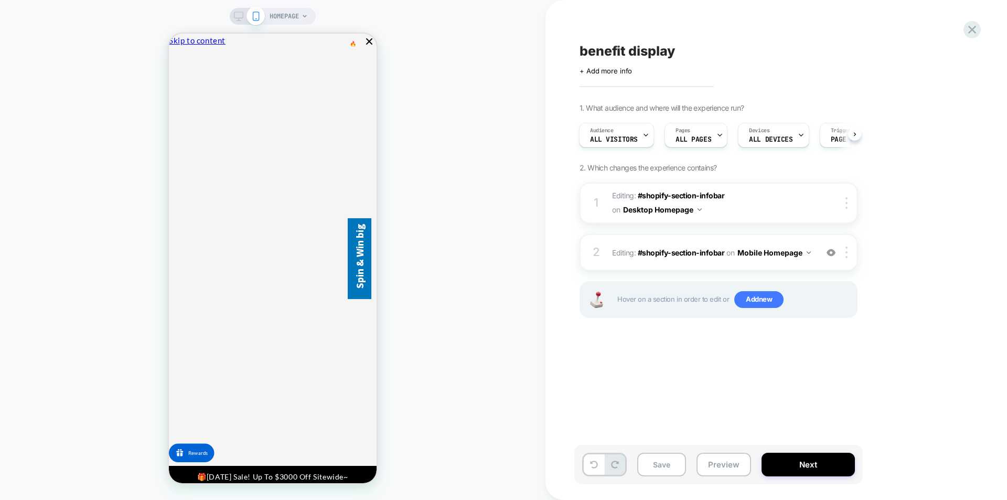
click at [928, 296] on div "1. What audience and where will the experience run? Audience All Visitors Pages…" at bounding box center [771, 223] width 383 height 241
click at [768, 255] on button "Mobile Homepage" at bounding box center [773, 252] width 73 height 15
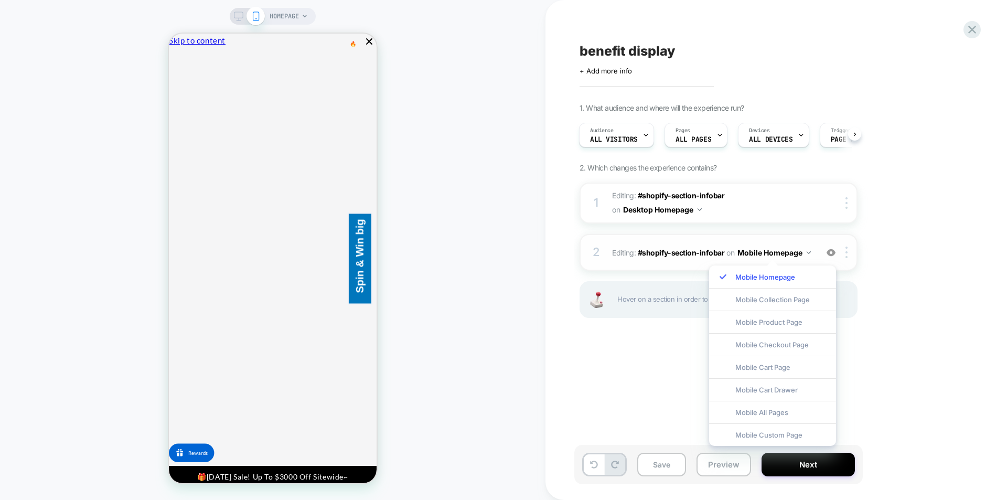
click at [687, 257] on span "Editing : #shopify-section-infobar #shopify-section-infobar on Mobile Homepage" at bounding box center [712, 252] width 200 height 15
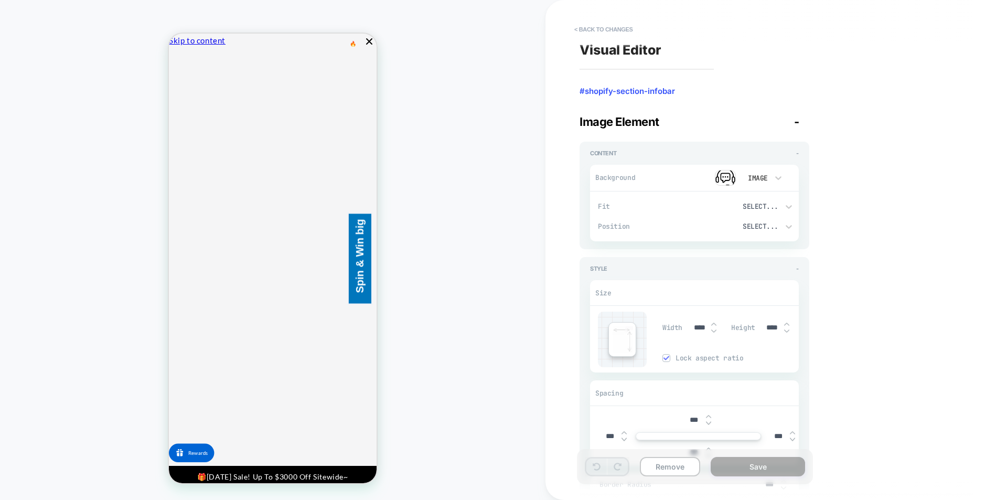
click at [671, 254] on div "Content - Background Image Fit Select... Position Select... Fit Cover Position …" at bounding box center [695, 359] width 230 height 450
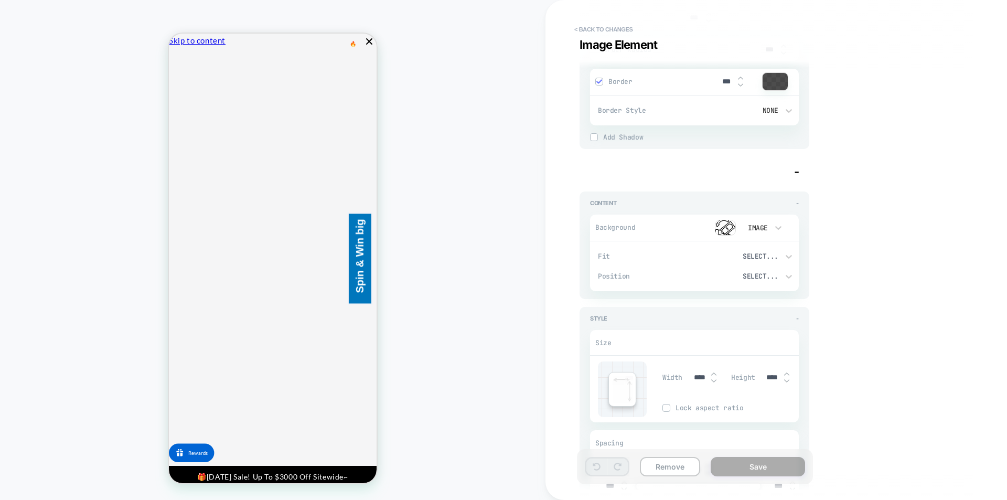
scroll to position [892, 0]
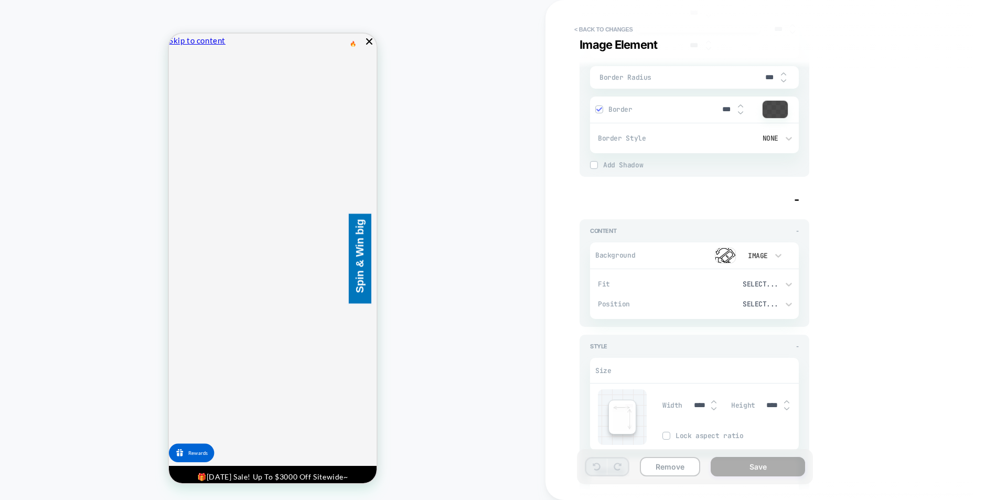
click at [795, 199] on span "-" at bounding box center [796, 199] width 5 height 14
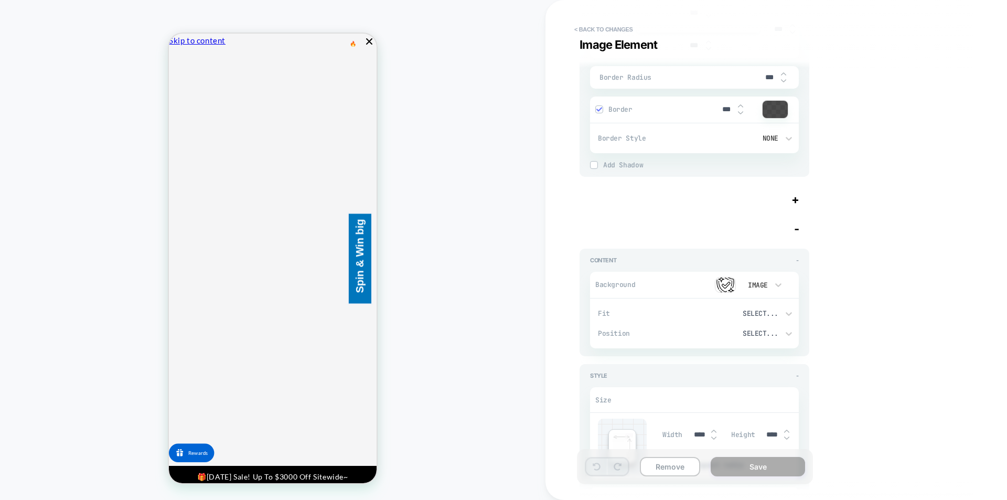
click at [797, 200] on span "+" at bounding box center [795, 199] width 8 height 14
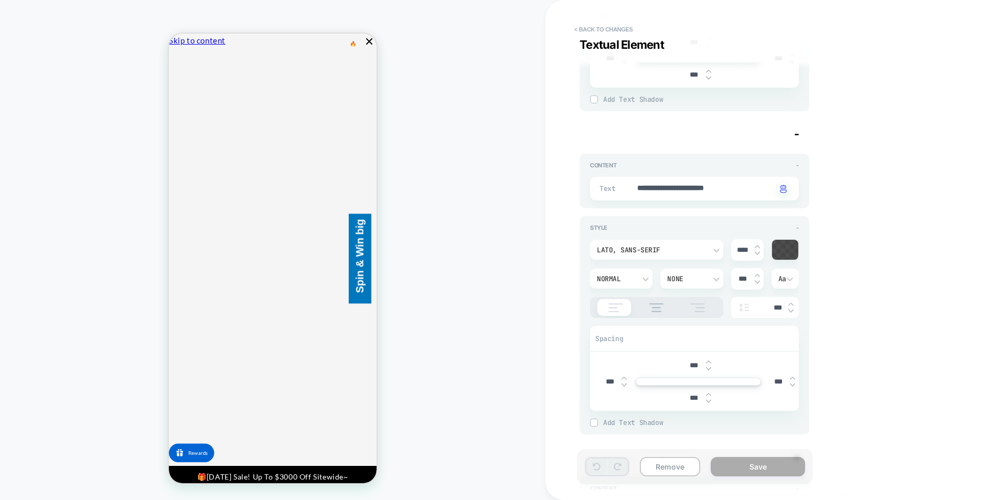
scroll to position [4196, 0]
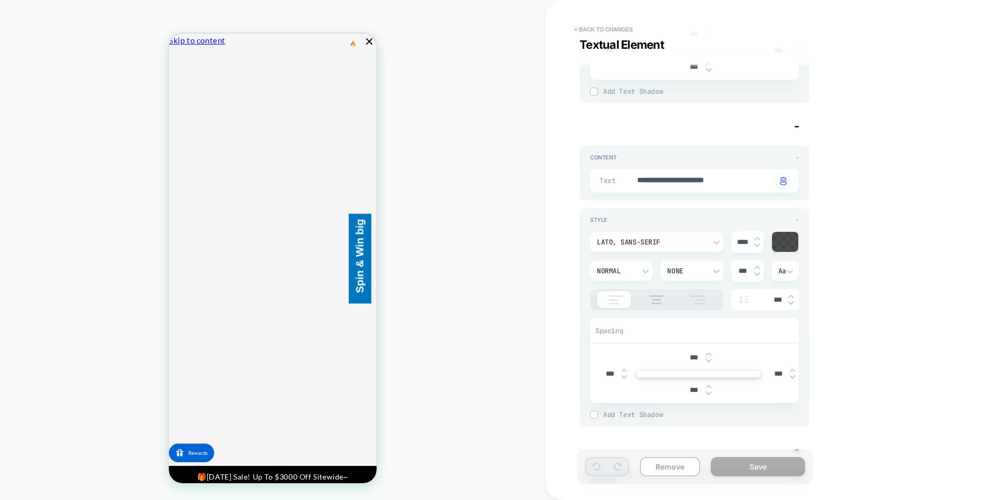
click at [798, 125] on span "-" at bounding box center [796, 126] width 5 height 14
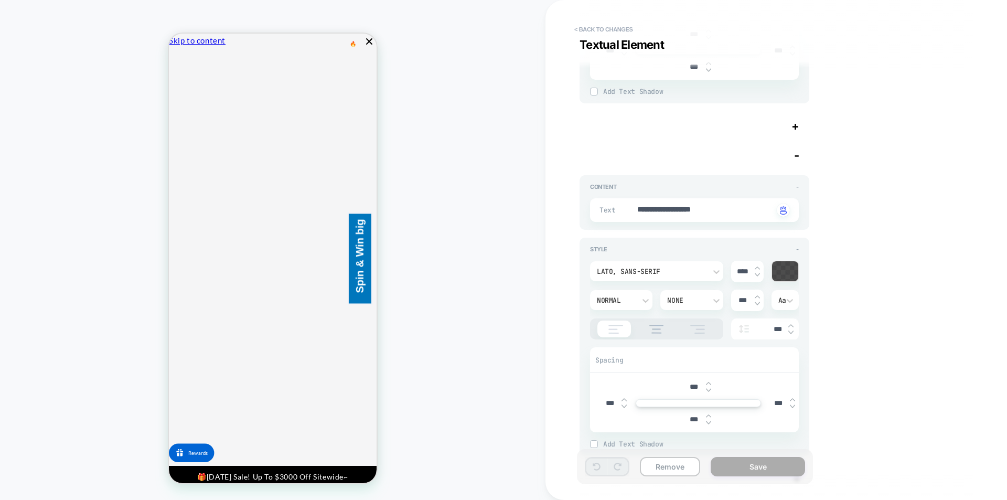
click at [799, 156] on span "-" at bounding box center [796, 155] width 5 height 14
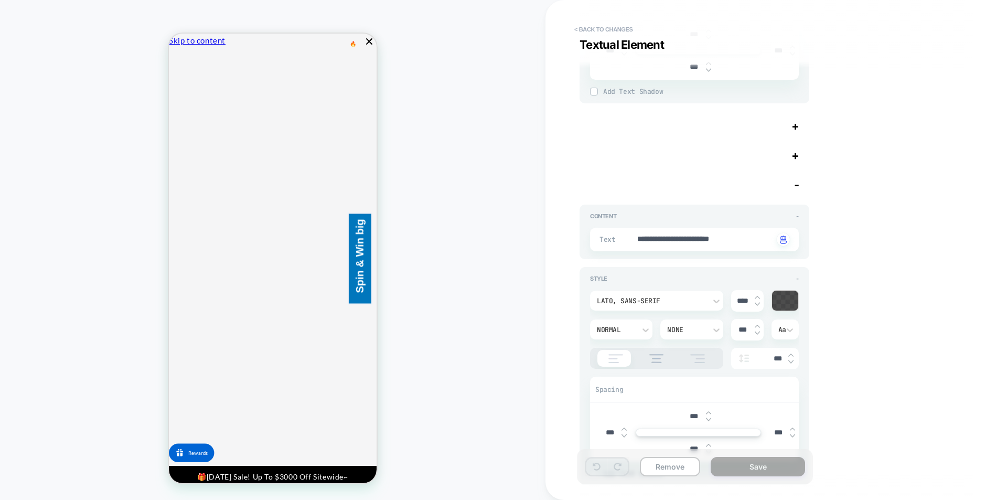
click at [799, 184] on div "Textual Element -" at bounding box center [695, 185] width 230 height 14
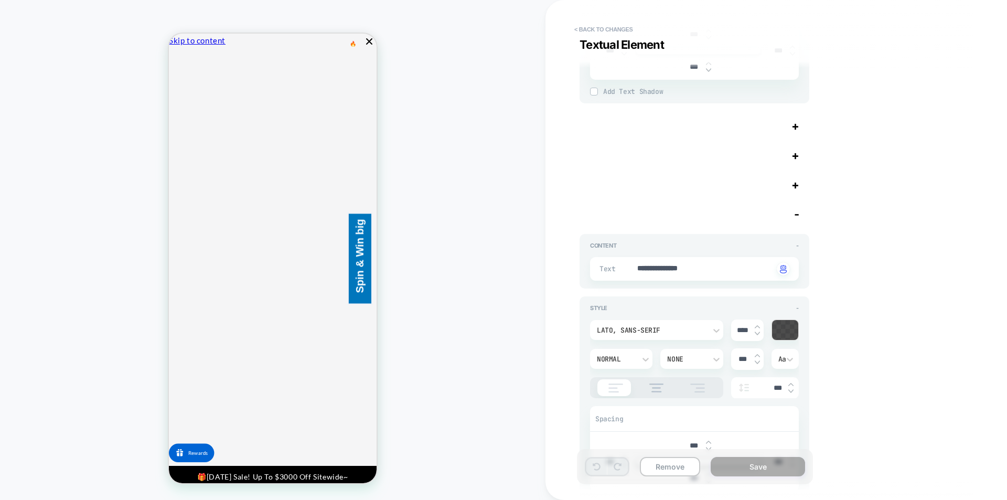
click at [799, 213] on div "Textual Element -" at bounding box center [695, 214] width 230 height 14
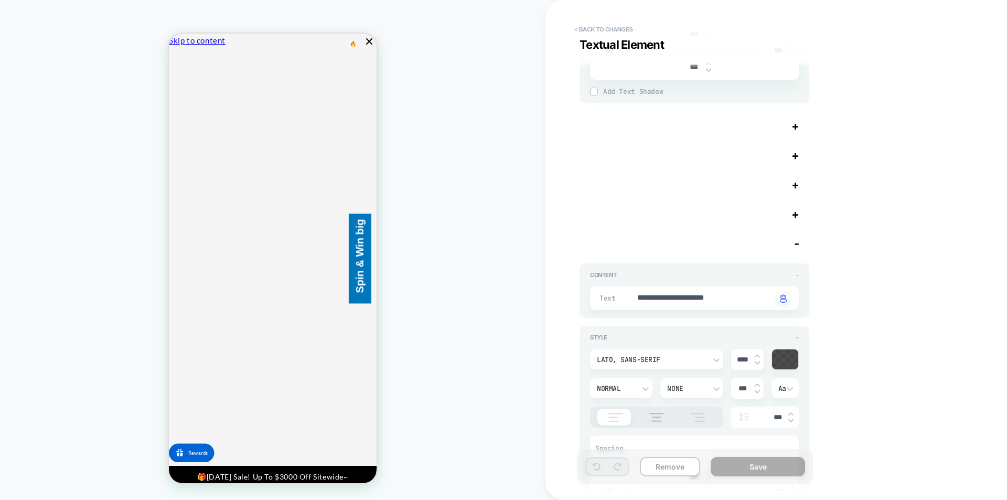
click at [799, 248] on div "Textual Element -" at bounding box center [695, 244] width 230 height 14
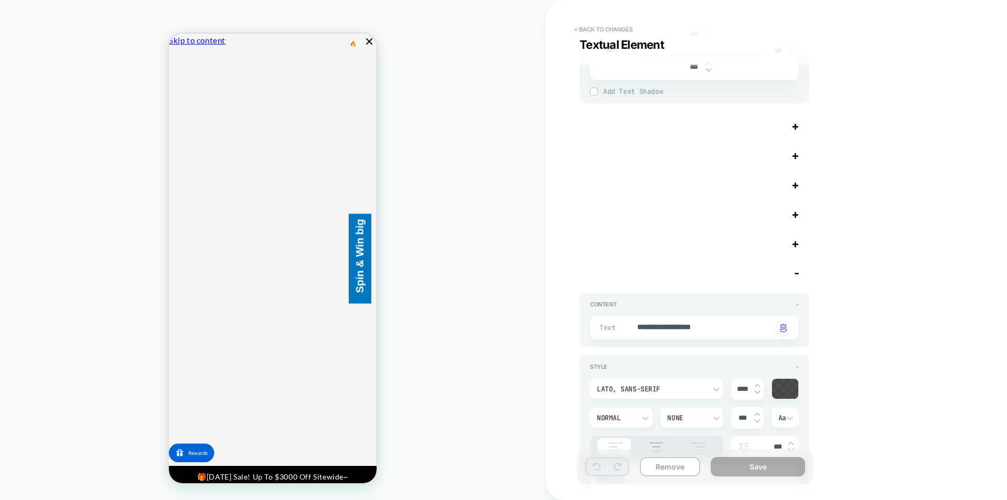
click at [800, 272] on div "Textual Element -" at bounding box center [695, 273] width 230 height 14
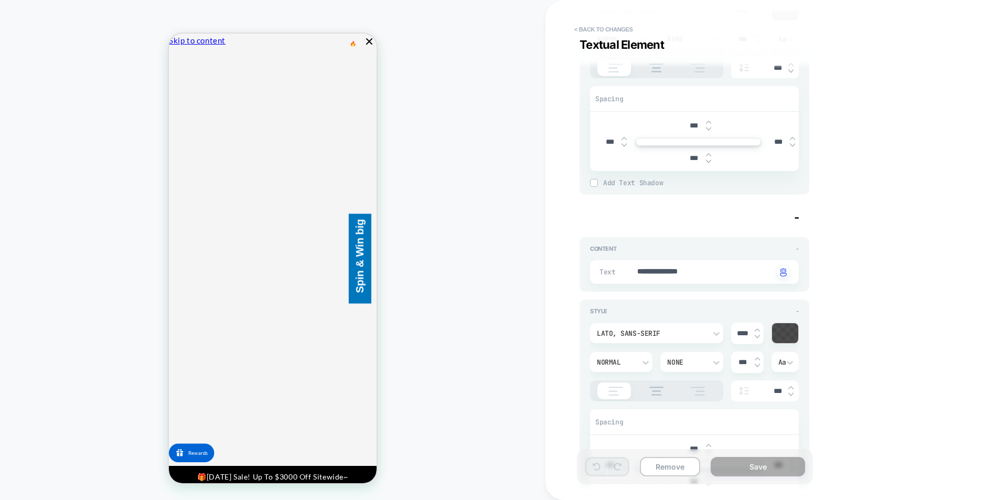
scroll to position [3729, 0]
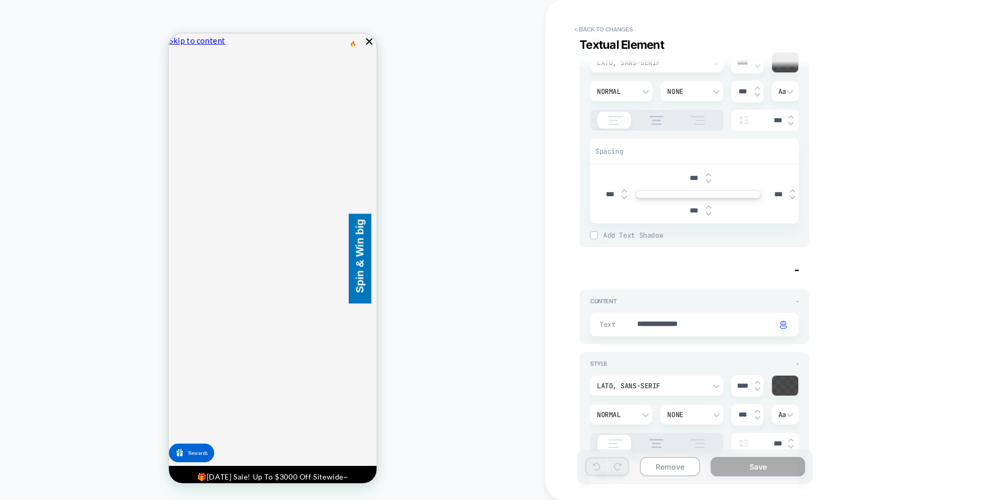
click at [907, 299] on div "Visual Editor #shopify-section-infobar Image Element - Content - Background Ima…" at bounding box center [770, 249] width 393 height 479
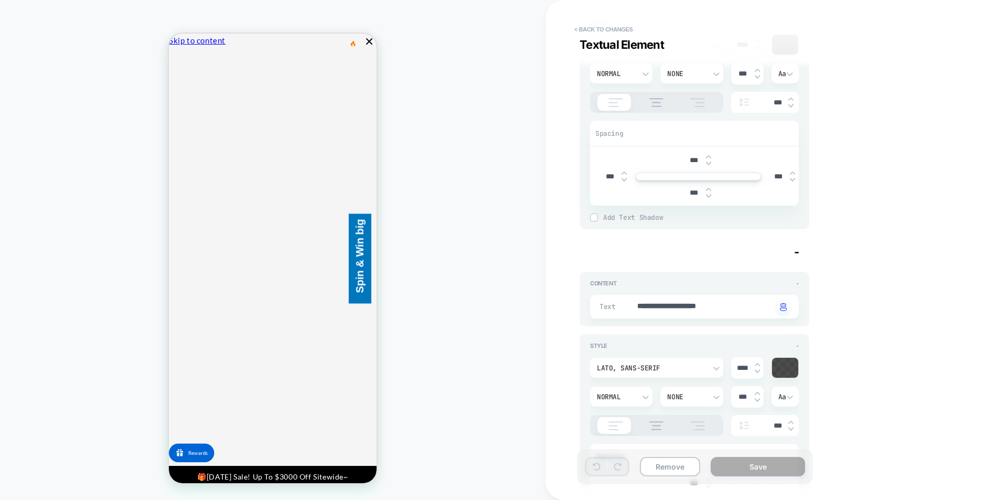
scroll to position [3100, 0]
click at [848, 286] on div "Visual Editor #shopify-section-infobar Image Element - Content - Background Ima…" at bounding box center [770, 249] width 393 height 479
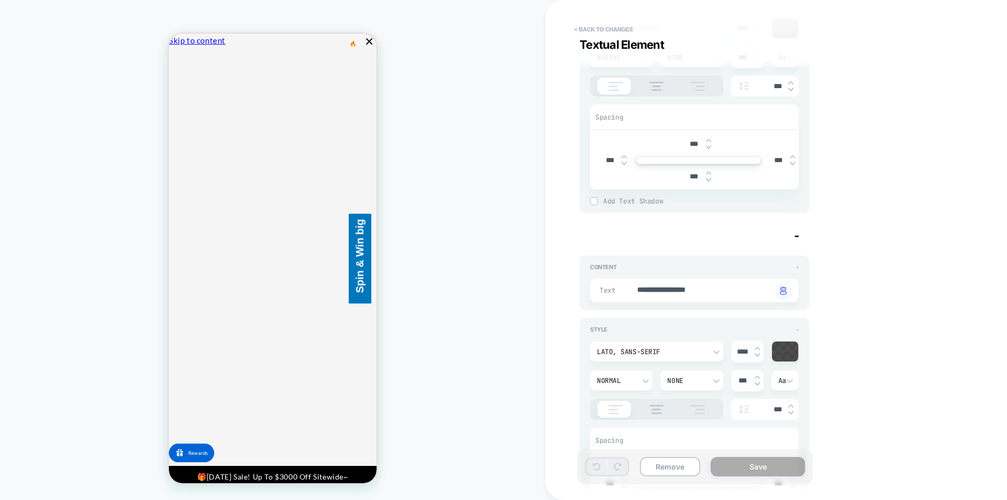
scroll to position [3304, 0]
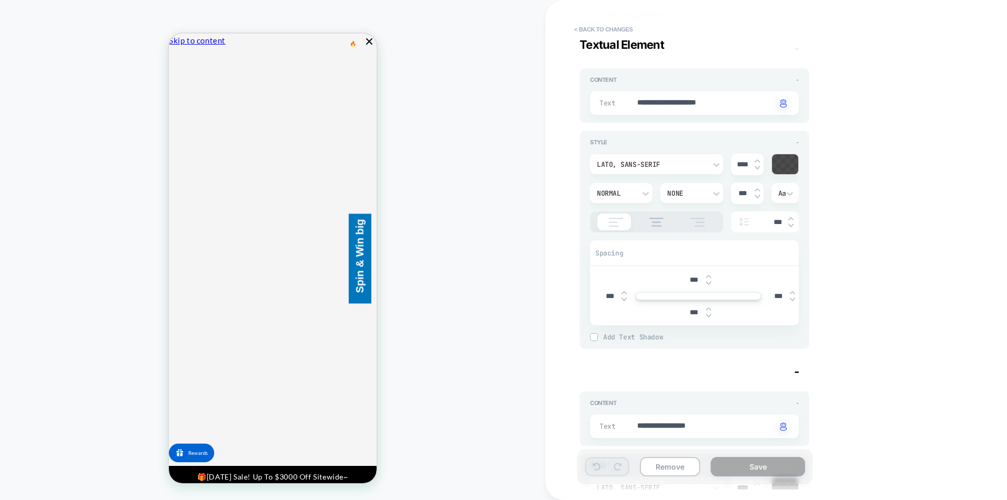
click at [719, 94] on div "**********" at bounding box center [694, 103] width 209 height 24
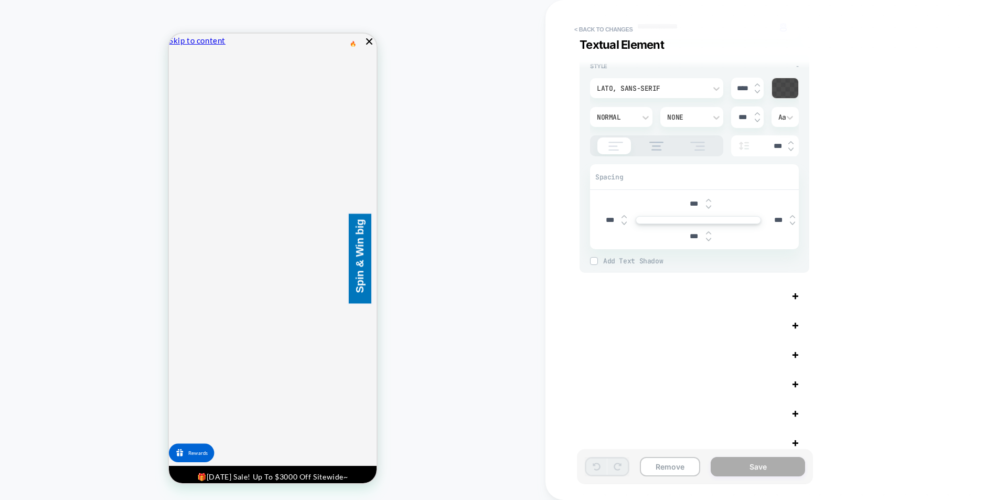
scroll to position [4044, 0]
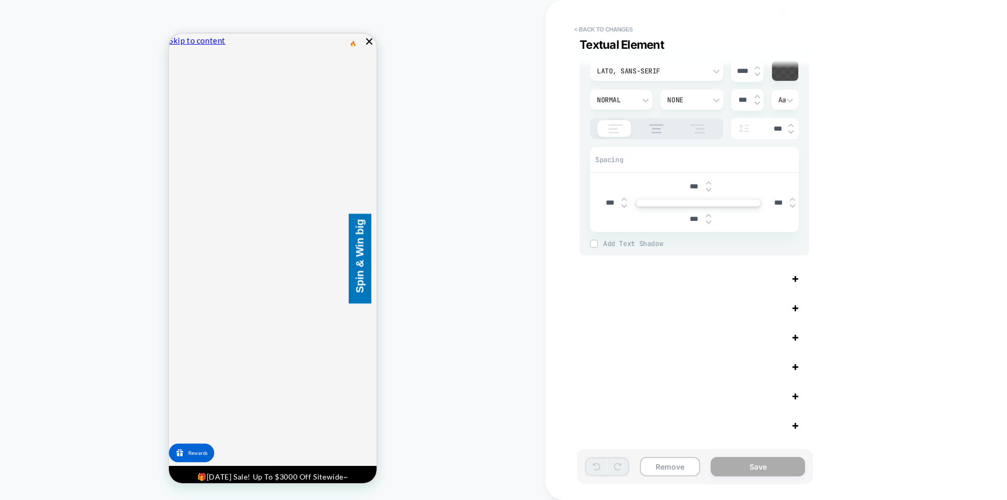
click at [797, 278] on span "+" at bounding box center [795, 278] width 8 height 14
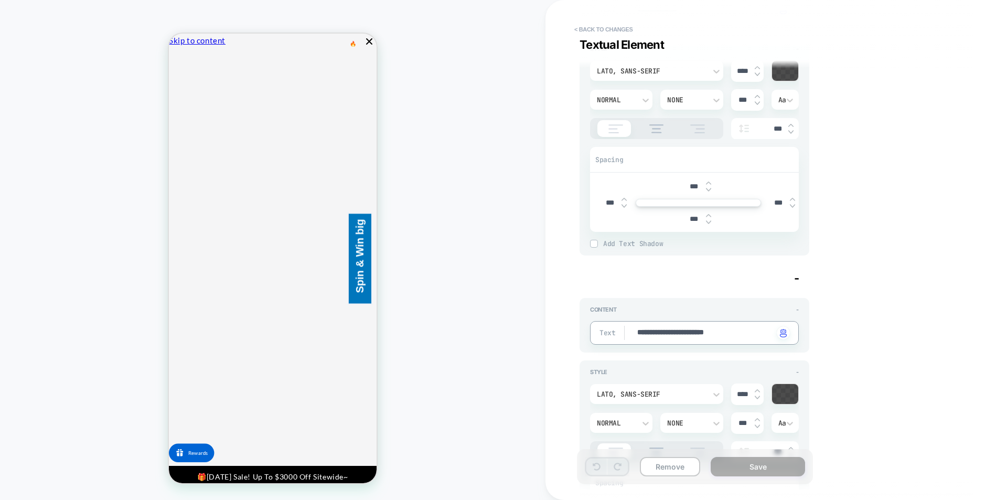
drag, startPoint x: 746, startPoint y: 331, endPoint x: 590, endPoint y: 330, distance: 156.3
paste textarea
type textarea "*"
type textarea "**********"
type textarea "*"
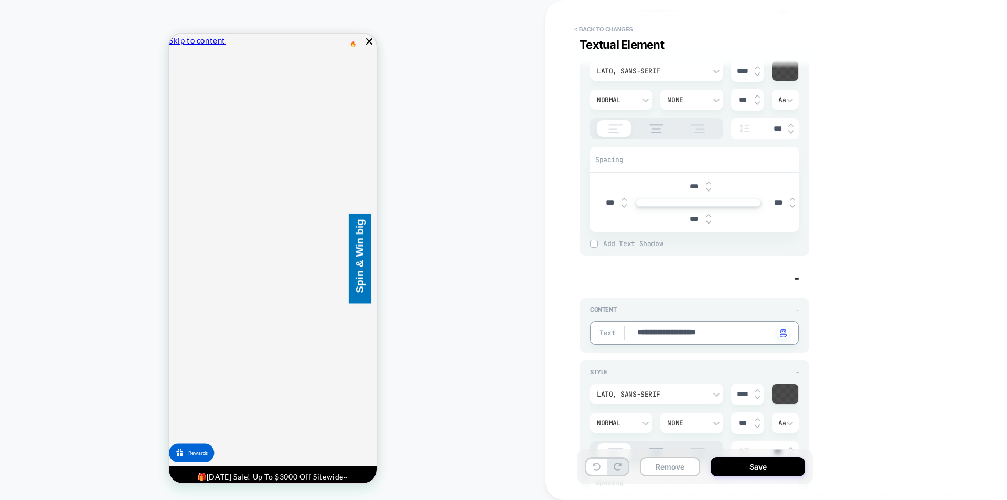
type textarea "**********"
click at [897, 298] on div "Visual Editor #shopify-section-infobar Image Element - Content - Background Ima…" at bounding box center [770, 249] width 393 height 479
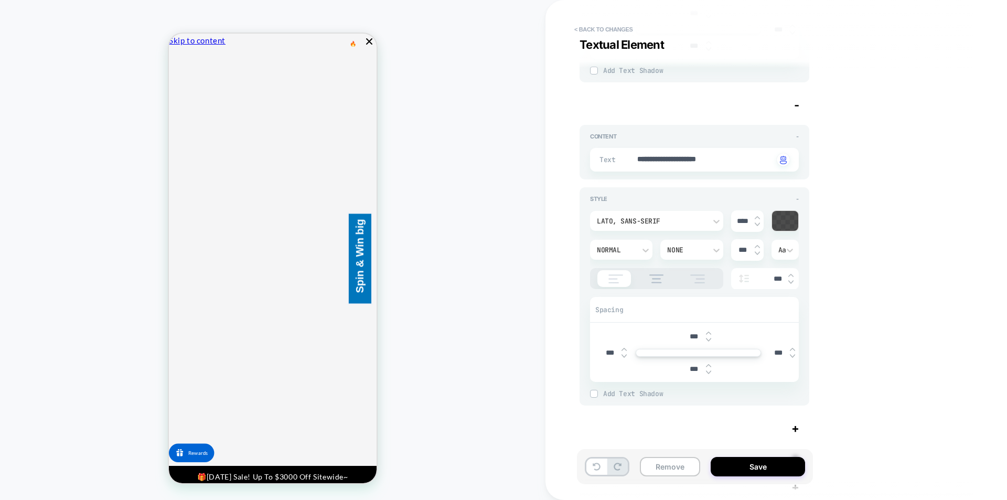
scroll to position [4180, 0]
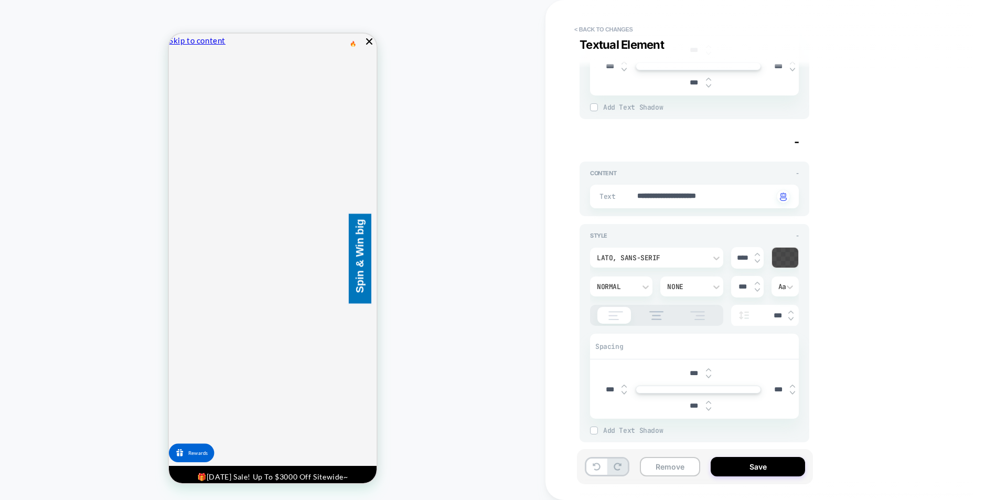
click at [801, 142] on div "Textual Element -" at bounding box center [695, 142] width 230 height 14
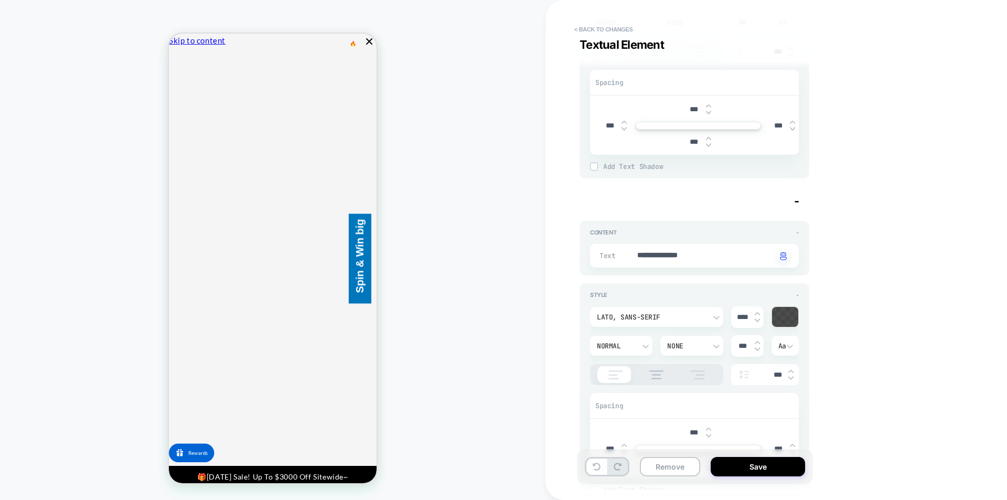
scroll to position [3781, 0]
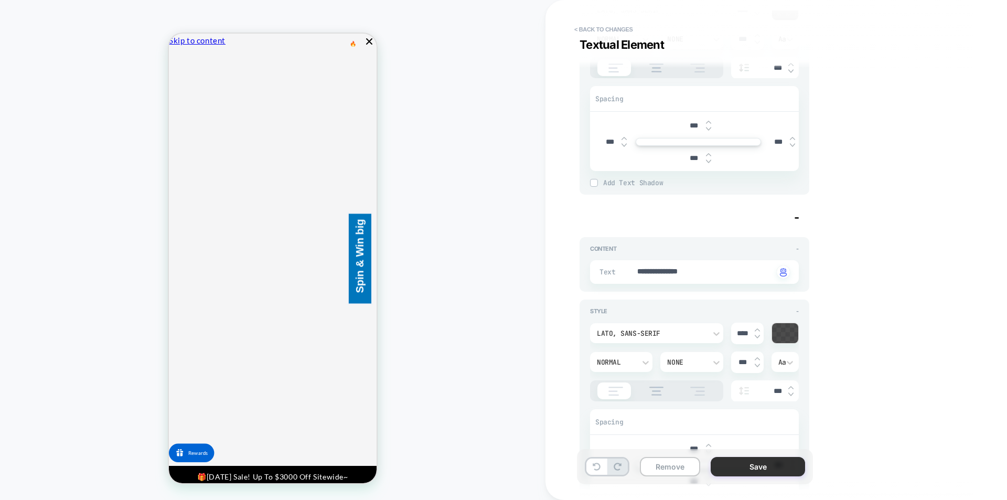
click at [724, 466] on button "Save" at bounding box center [758, 466] width 94 height 19
type textarea "*"
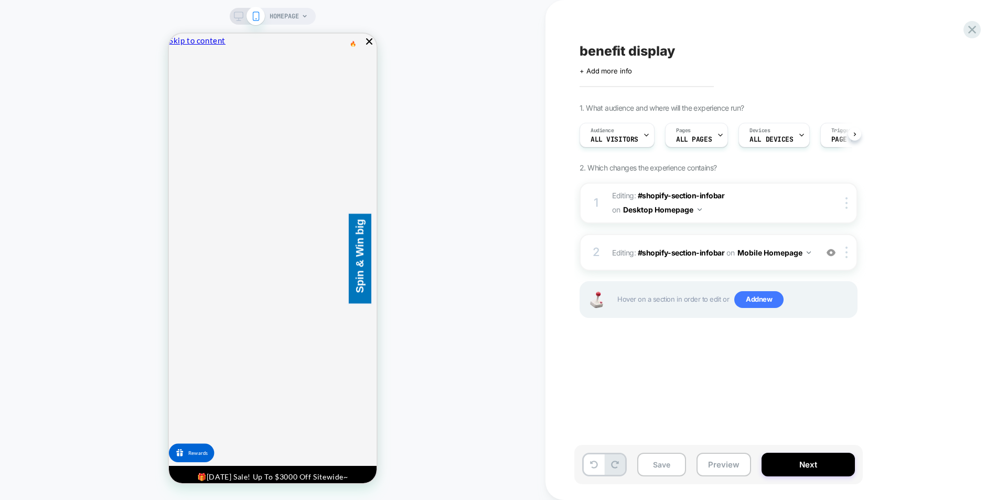
scroll to position [0, 1]
click at [629, 389] on div "benefit display Click to edit experience details + Add more info 1. What audien…" at bounding box center [770, 249] width 393 height 479
click at [674, 464] on button "Save" at bounding box center [661, 465] width 49 height 24
click at [970, 36] on icon at bounding box center [972, 30] width 14 height 14
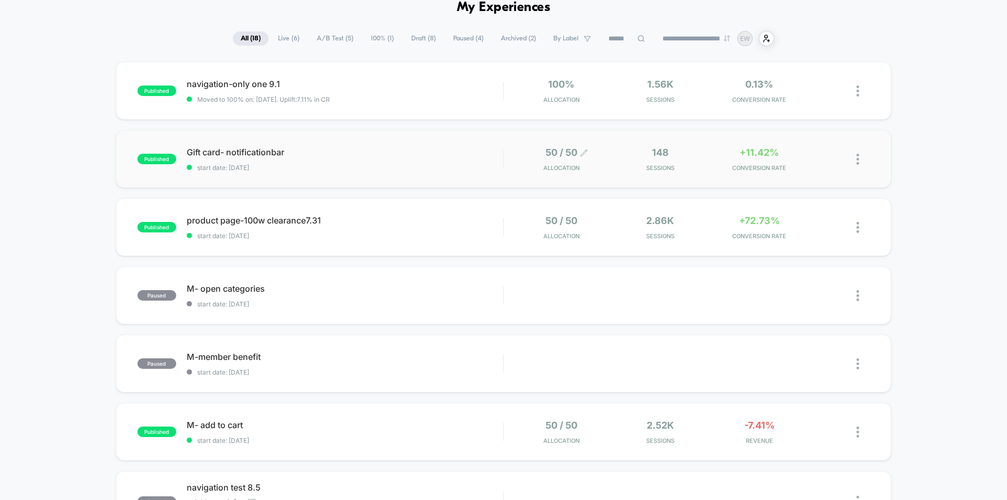
scroll to position [105, 0]
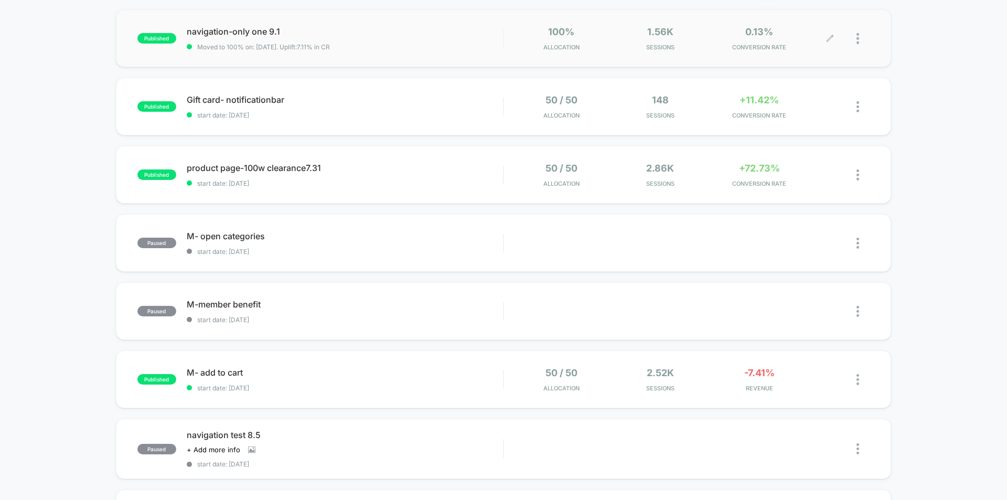
click at [828, 40] on icon at bounding box center [830, 39] width 8 height 8
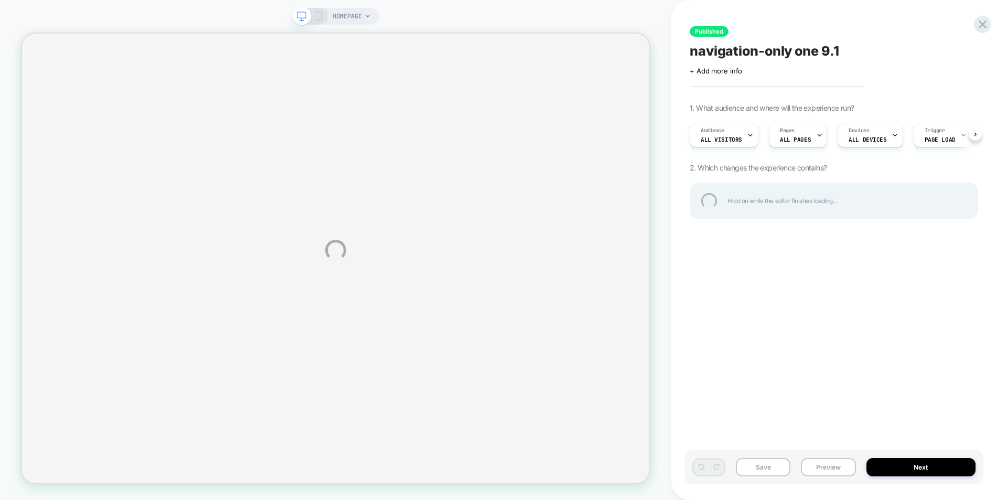
click at [816, 139] on div "HOMEPAGE Published navigation-only one 9.1 Click to edit experience details + A…" at bounding box center [503, 250] width 1007 height 500
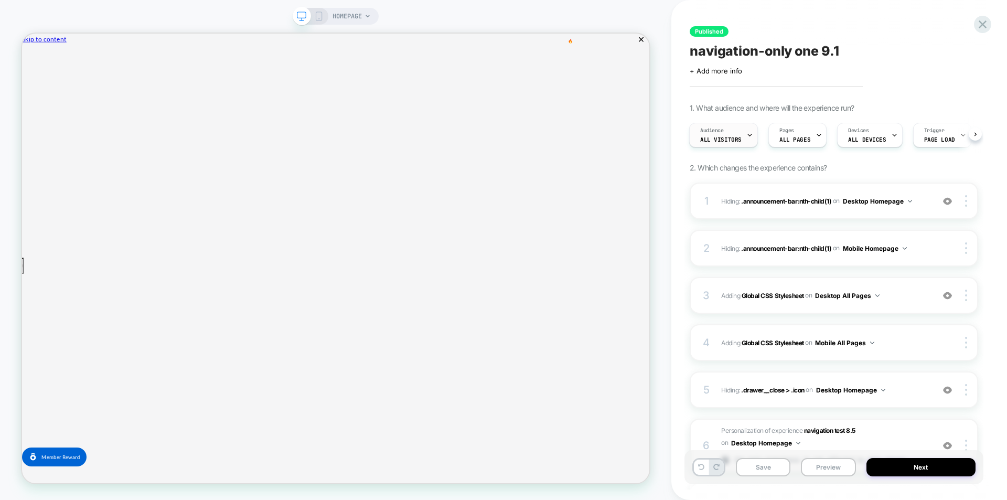
click at [741, 138] on div "Audience All Visitors" at bounding box center [721, 135] width 62 height 24
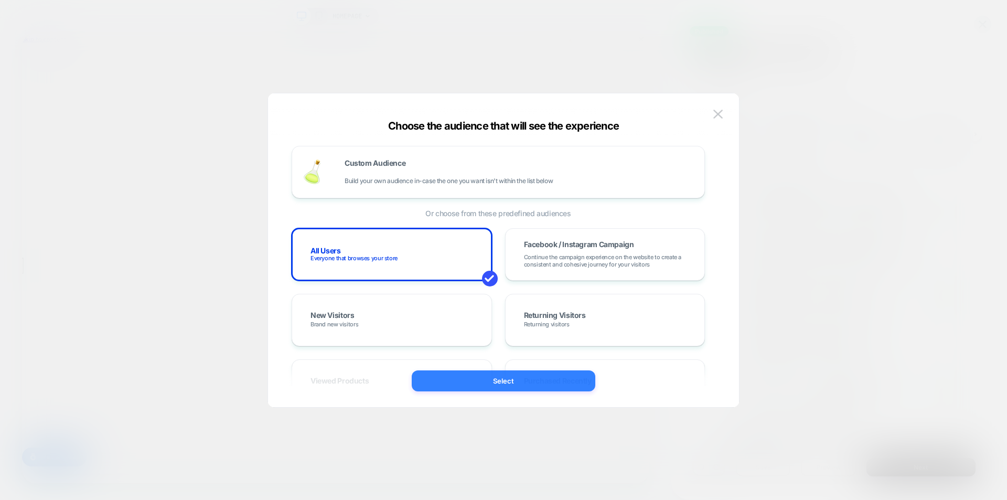
click at [531, 383] on button "Select" at bounding box center [504, 380] width 184 height 21
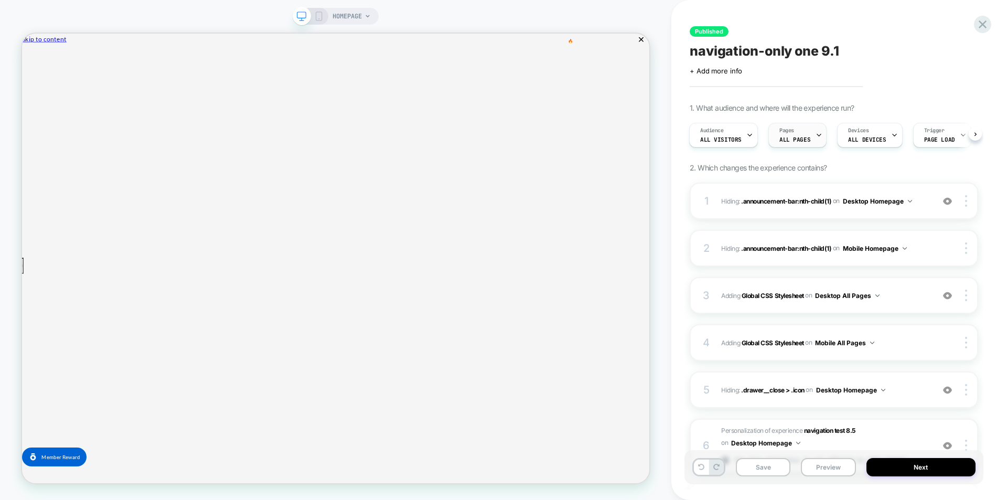
click at [809, 130] on div "Pages ALL PAGES" at bounding box center [795, 135] width 52 height 24
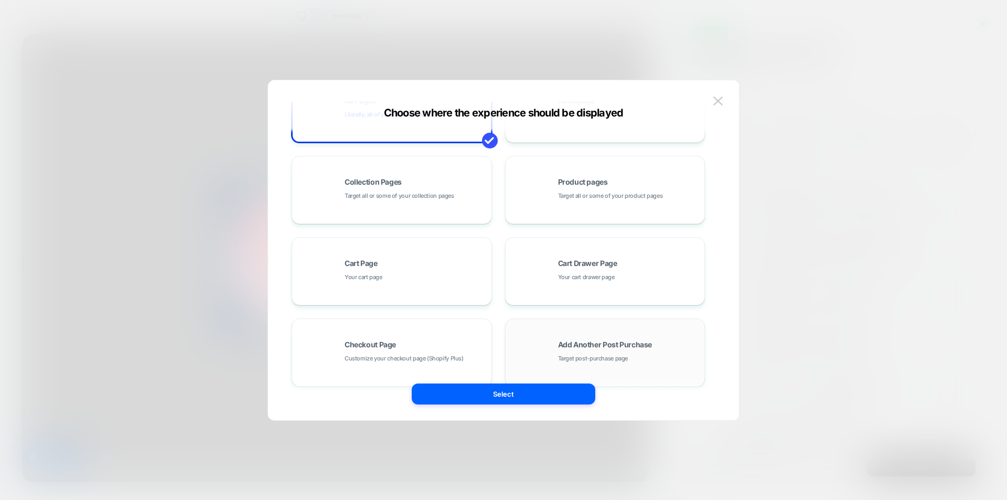
scroll to position [157, 0]
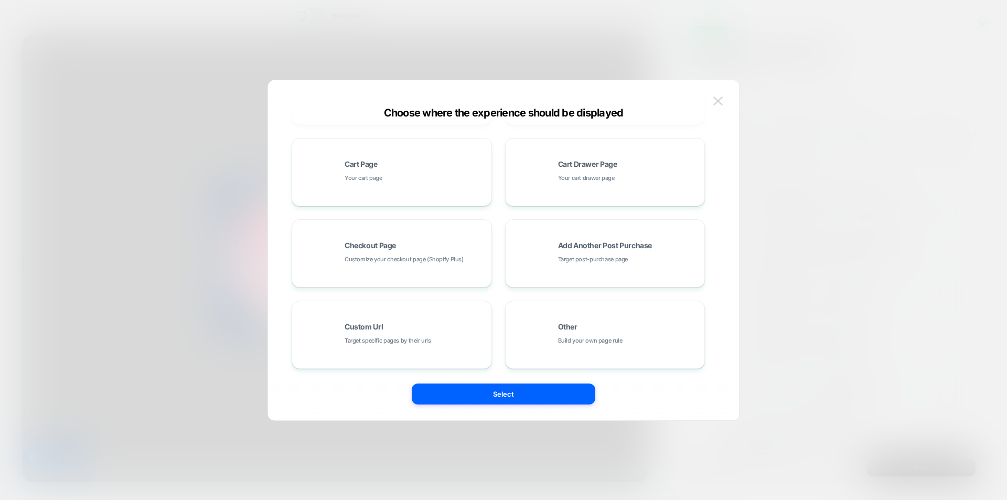
click at [717, 102] on img at bounding box center [717, 101] width 9 height 9
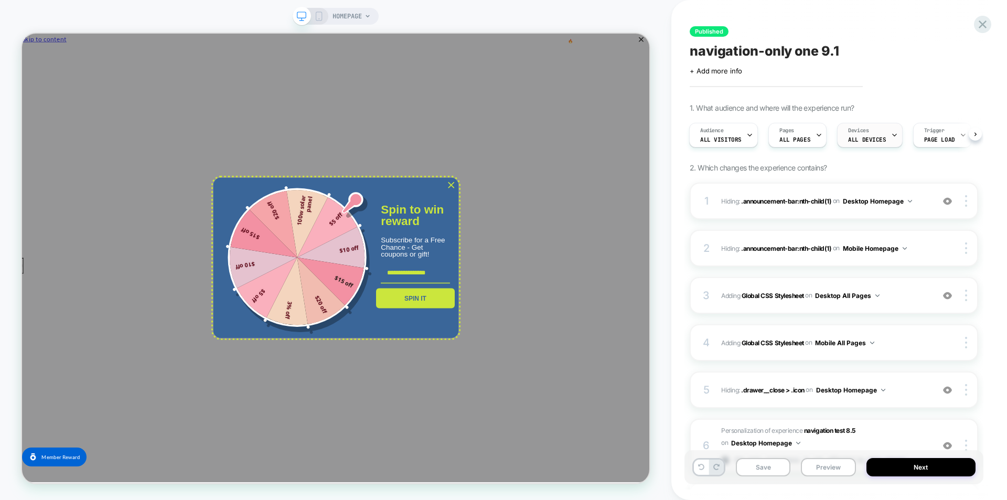
click at [891, 138] on icon at bounding box center [894, 135] width 7 height 7
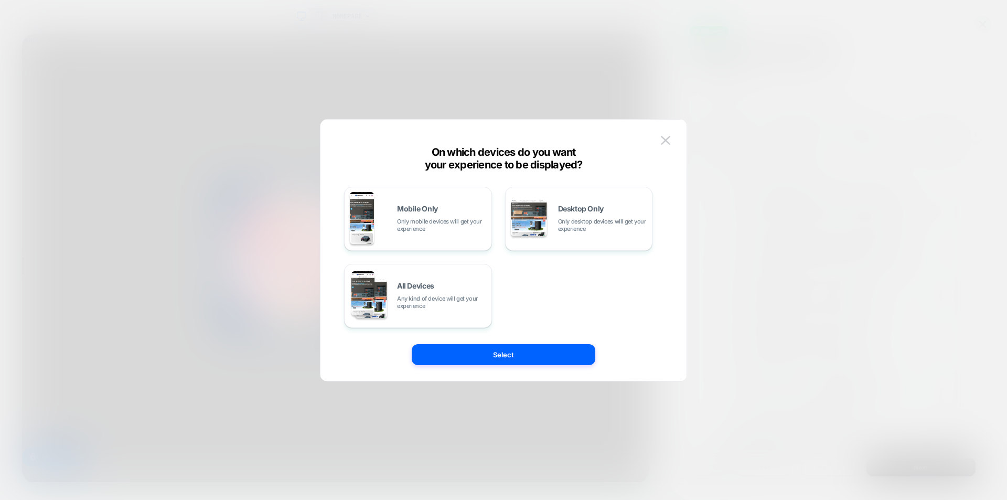
click at [861, 162] on div at bounding box center [503, 250] width 1007 height 500
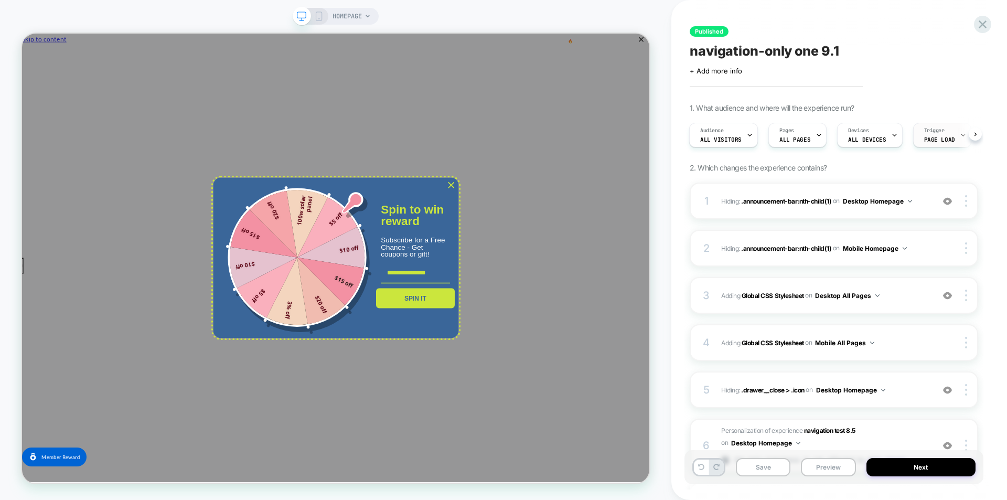
click at [950, 134] on div "Trigger Page Load" at bounding box center [940, 135] width 52 height 24
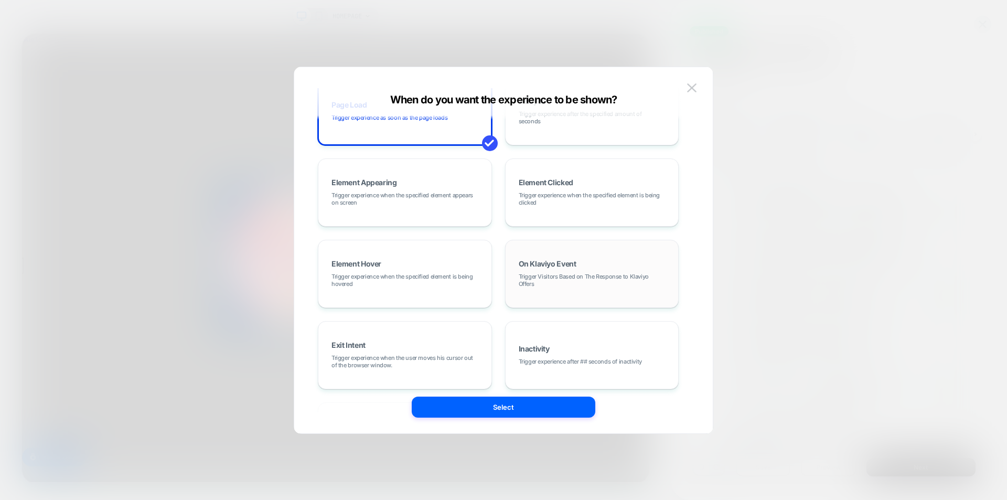
scroll to position [132, 0]
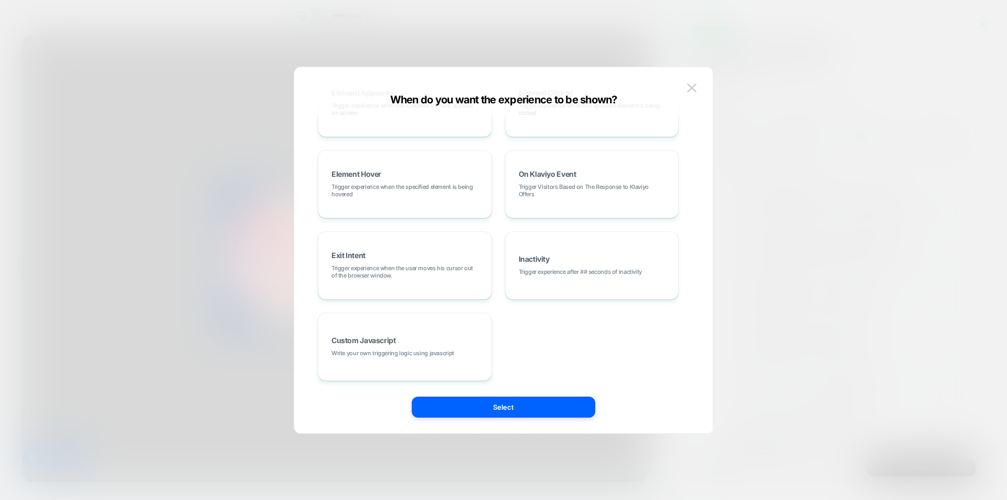
click at [839, 240] on div at bounding box center [503, 250] width 1007 height 500
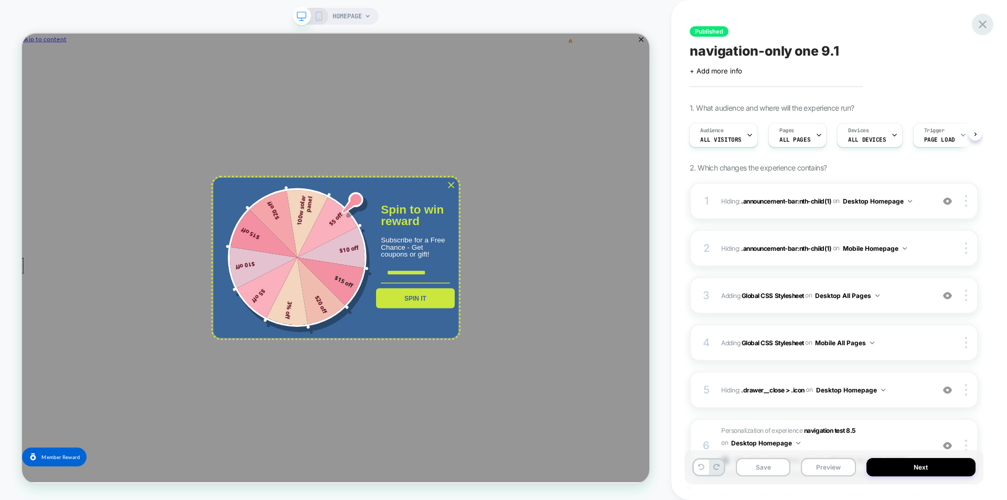
click at [986, 25] on icon at bounding box center [983, 24] width 14 height 14
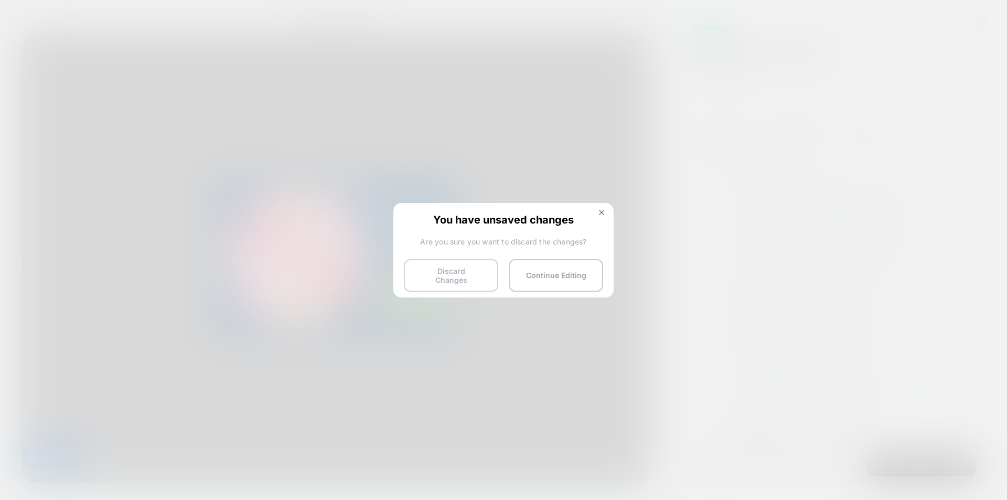
click at [451, 267] on button "Discard Changes" at bounding box center [451, 275] width 94 height 33
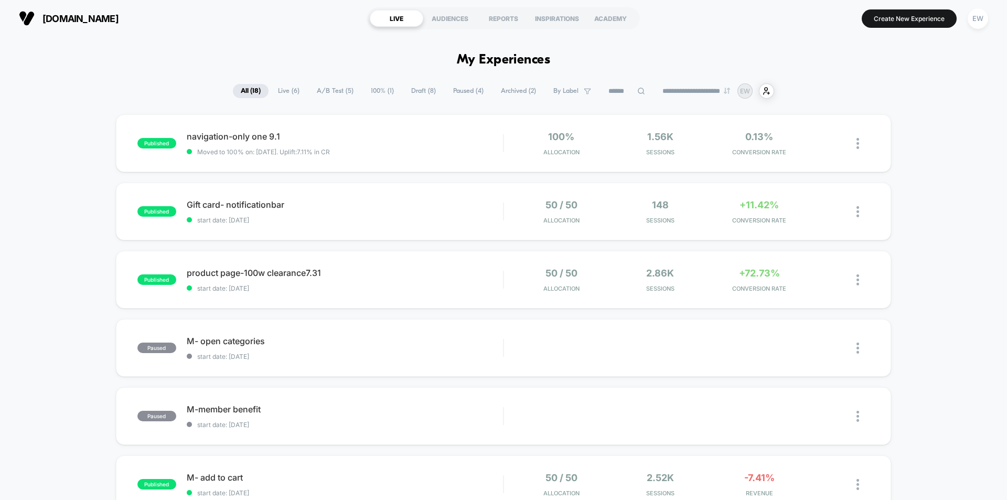
drag, startPoint x: 37, startPoint y: 70, endPoint x: 39, endPoint y: 40, distance: 29.4
click at [249, 136] on span "navigation-only one 9.1 Click to edit experience details" at bounding box center [345, 136] width 316 height 10
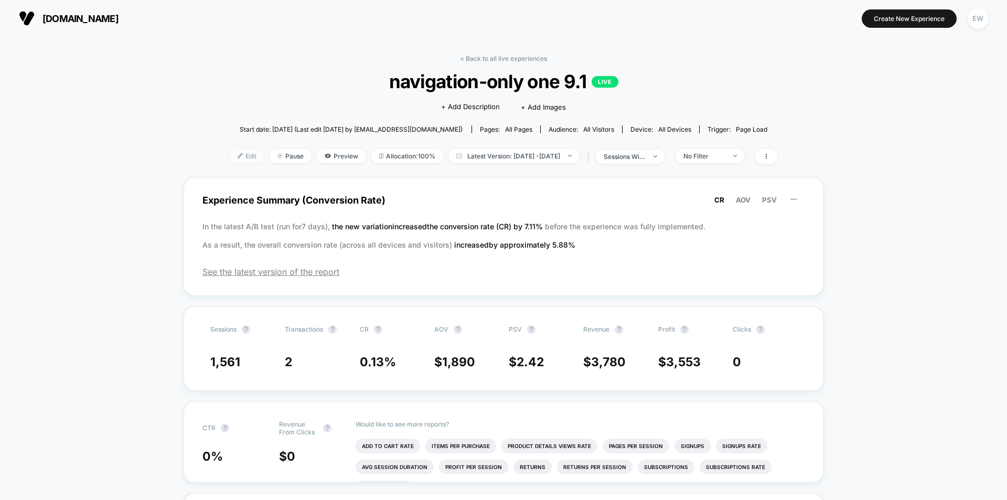
click at [230, 156] on span "Edit" at bounding box center [247, 156] width 35 height 14
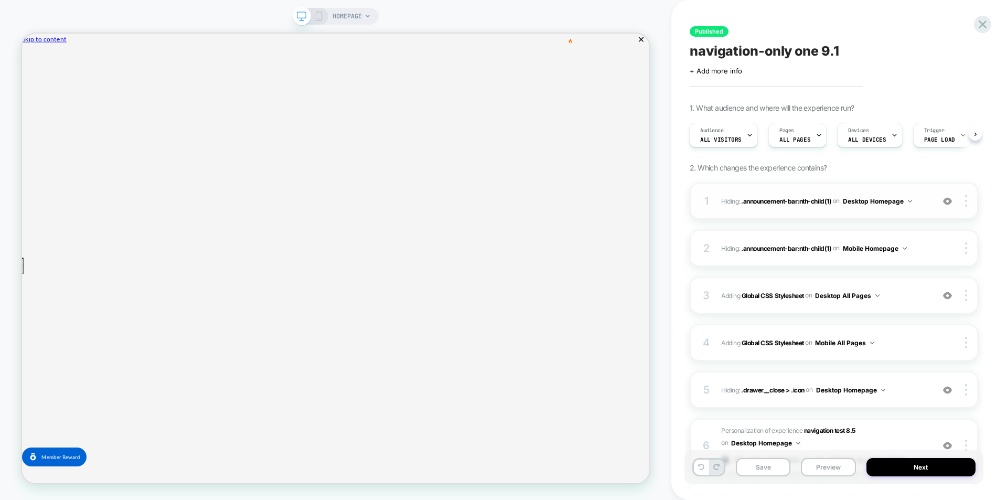
click at [912, 202] on img at bounding box center [910, 201] width 4 height 3
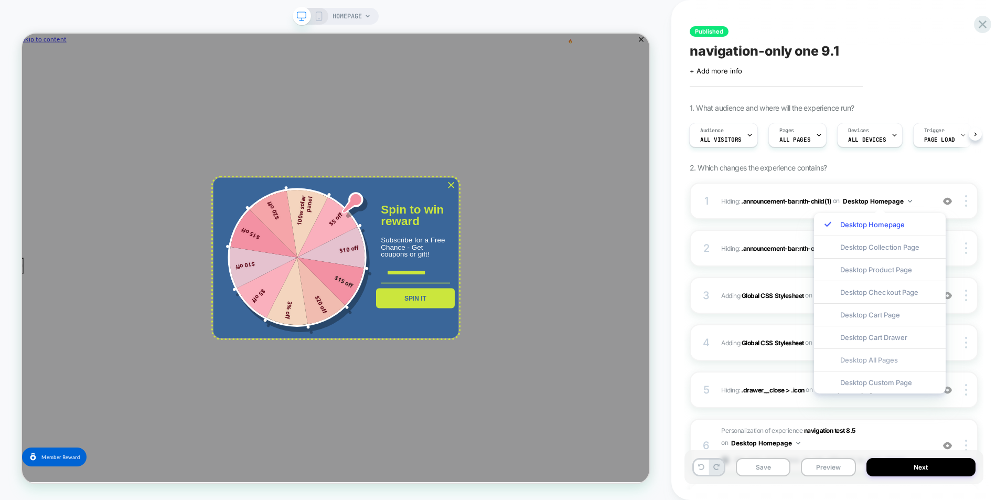
click at [911, 358] on div "Desktop All Pages" at bounding box center [880, 359] width 132 height 23
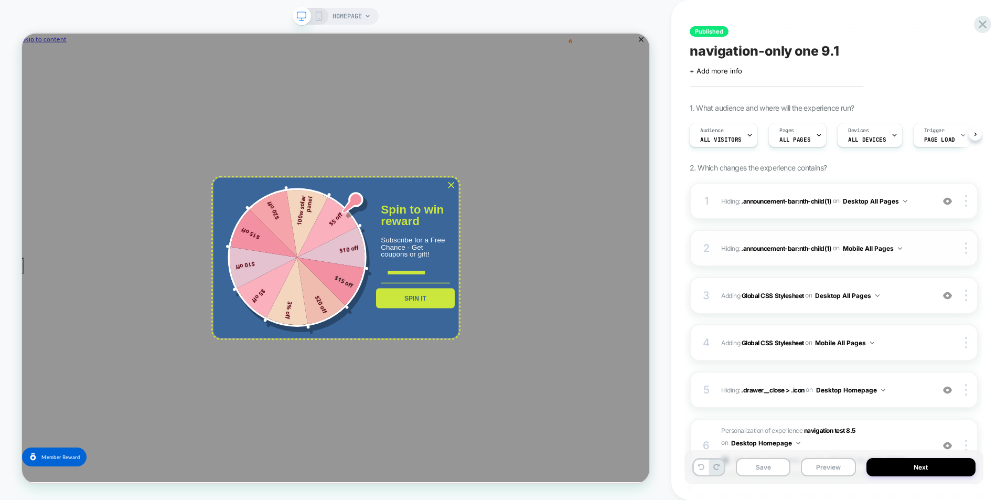
click at [899, 246] on button "Mobile All Pages" at bounding box center [872, 248] width 59 height 13
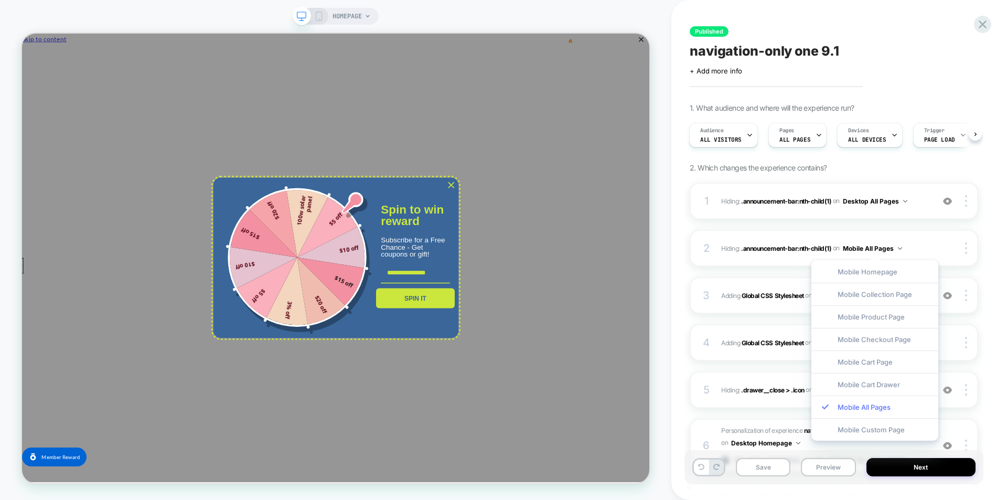
click at [893, 410] on div "Mobile All Pages" at bounding box center [874, 406] width 127 height 23
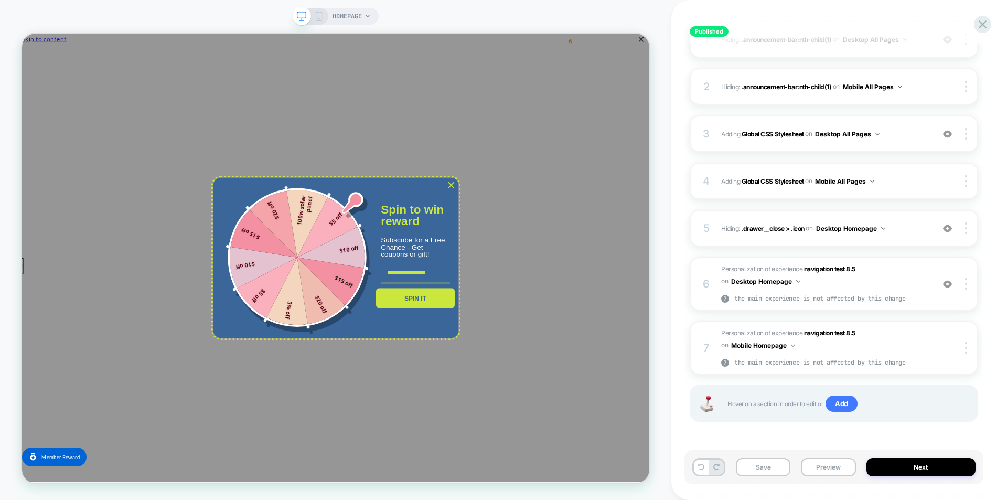
scroll to position [162, 0]
click at [918, 468] on button "Next" at bounding box center [921, 467] width 110 height 18
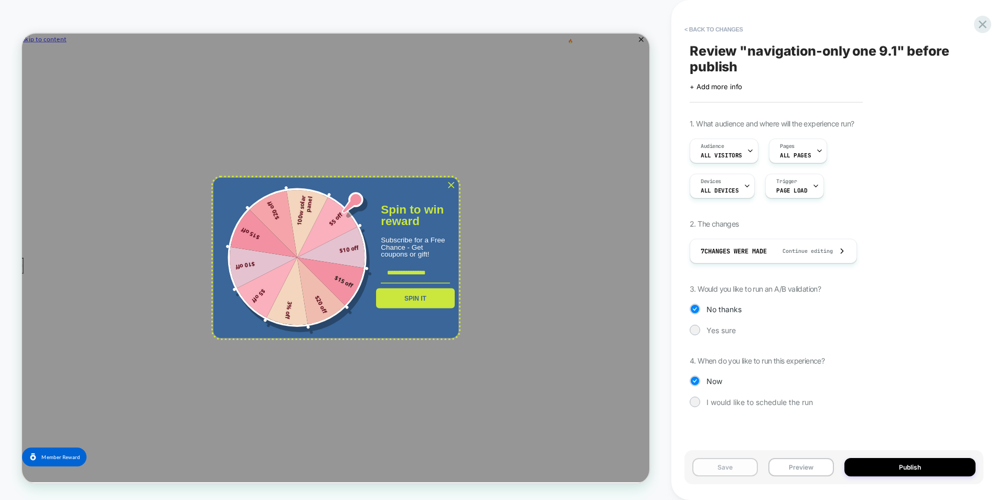
click at [742, 467] on button "Save" at bounding box center [725, 467] width 66 height 18
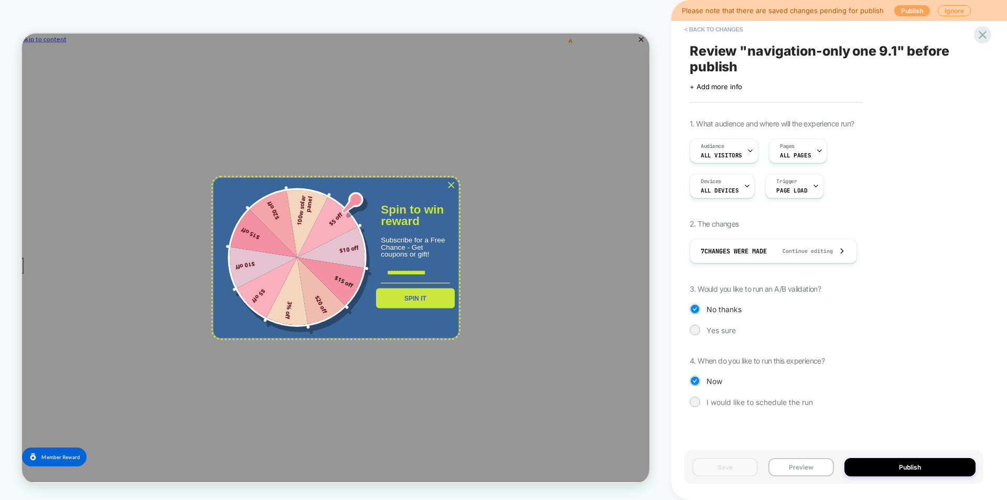
click at [894, 13] on button "Publish" at bounding box center [912, 10] width 36 height 11
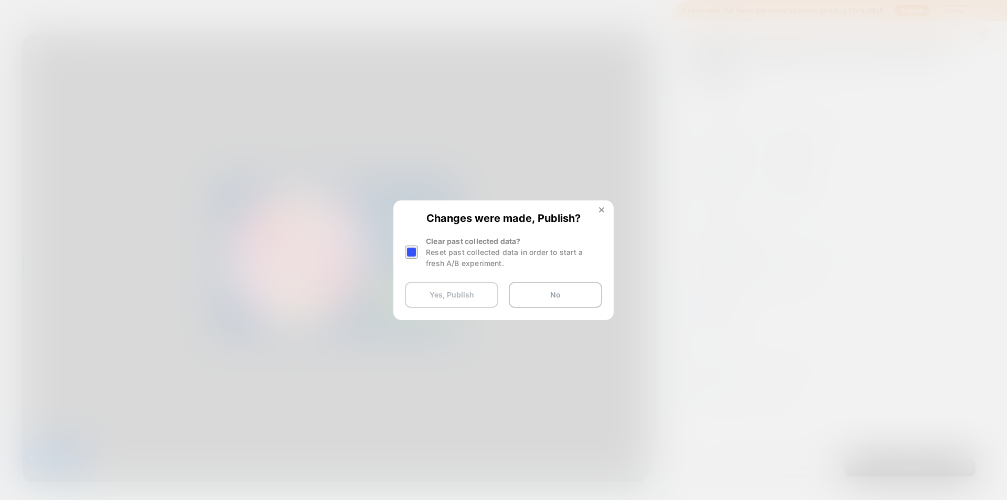
click at [452, 297] on button "Yes, Publish" at bounding box center [451, 295] width 93 height 26
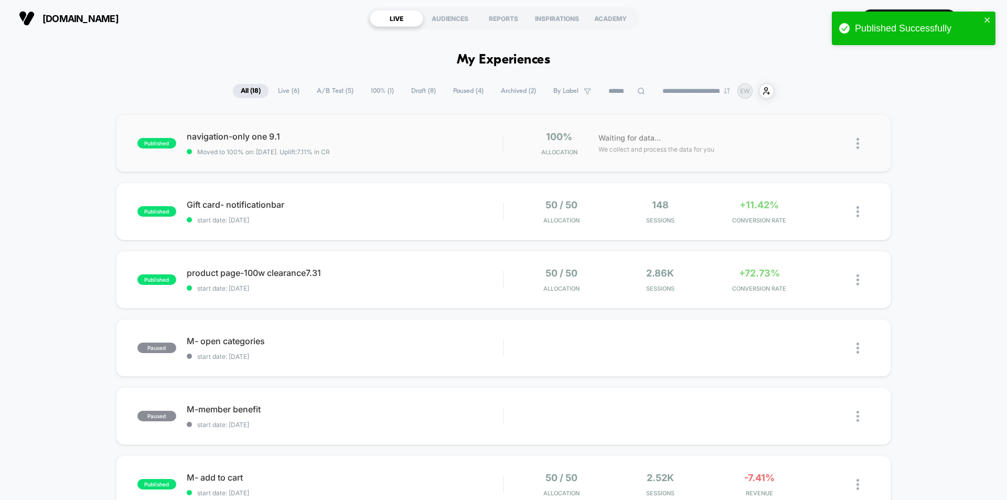
click at [858, 146] on img at bounding box center [857, 143] width 3 height 11
click at [793, 79] on div "Edit" at bounding box center [804, 83] width 94 height 24
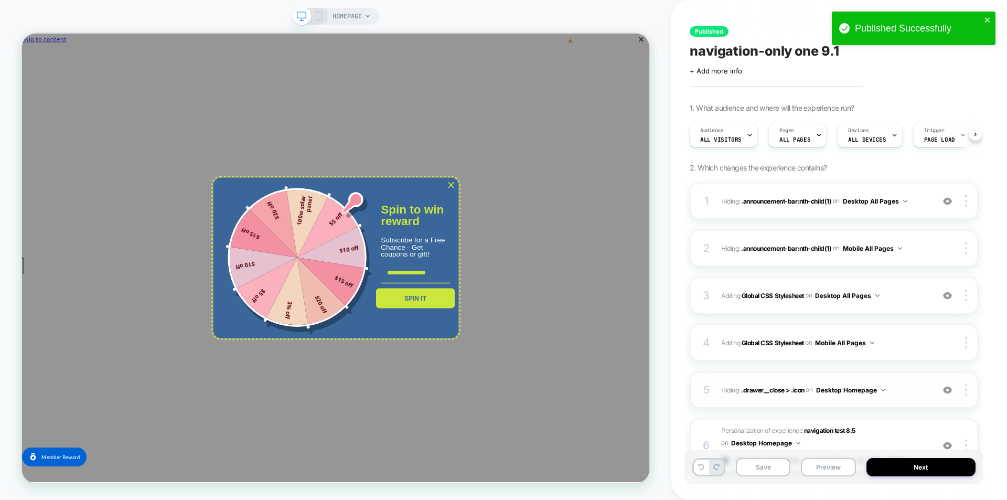
scroll to position [162, 0]
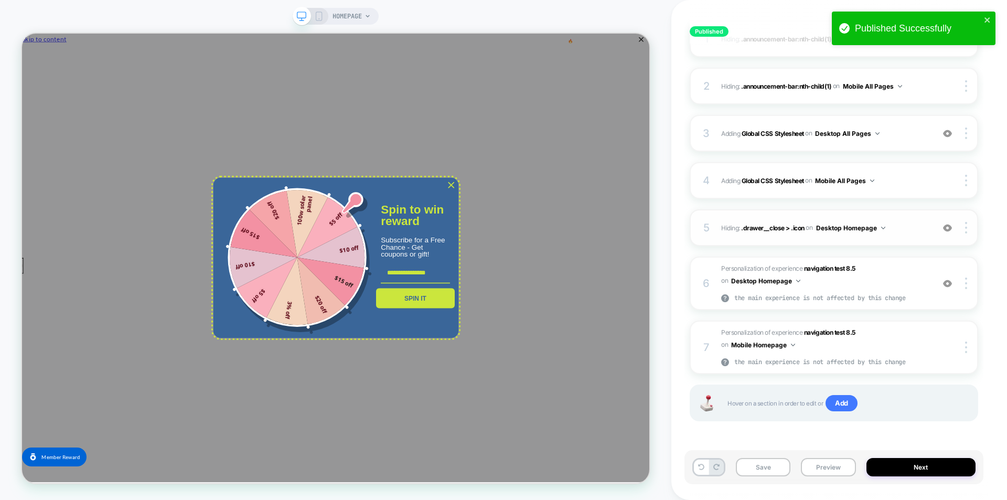
click at [883, 223] on button "Desktop Homepage" at bounding box center [850, 227] width 69 height 13
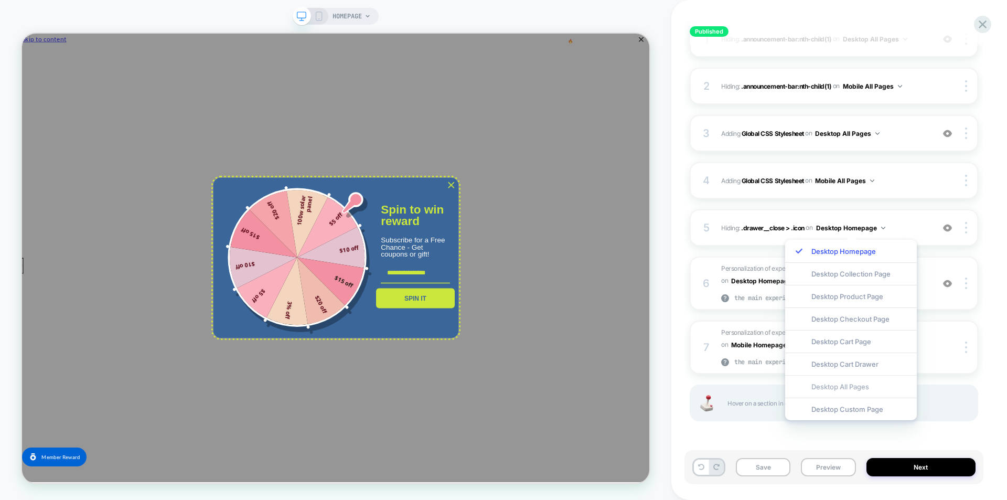
click at [870, 385] on div "Desktop All Pages" at bounding box center [851, 386] width 132 height 23
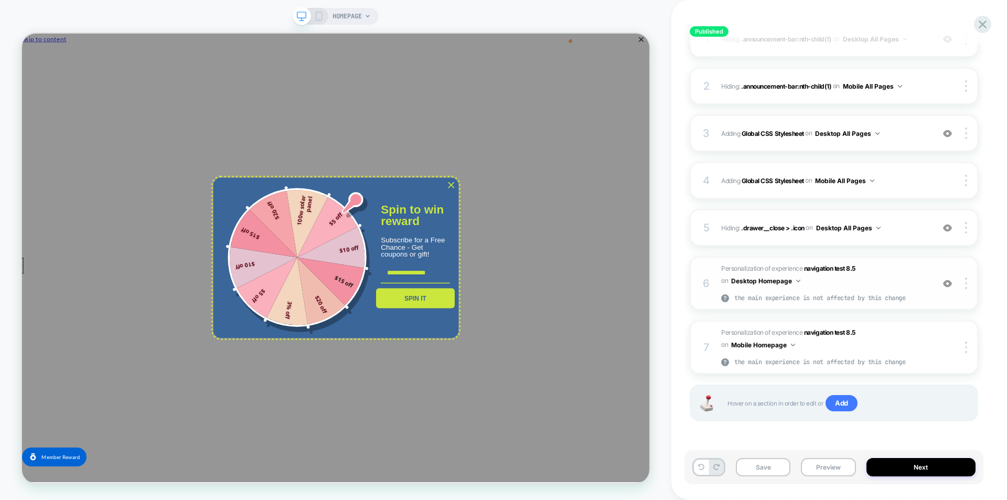
click at [798, 284] on button "Desktop Homepage" at bounding box center [765, 280] width 69 height 13
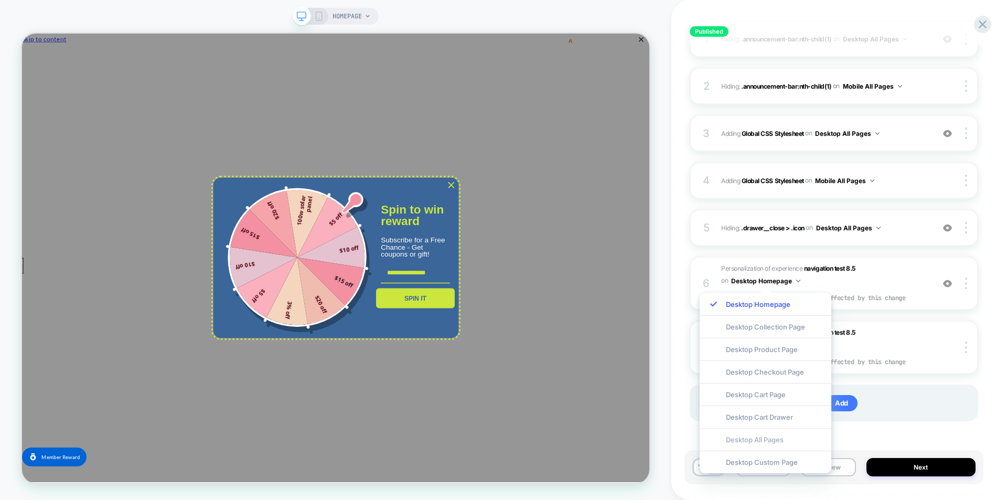
click at [777, 440] on div "Desktop All Pages" at bounding box center [766, 439] width 132 height 23
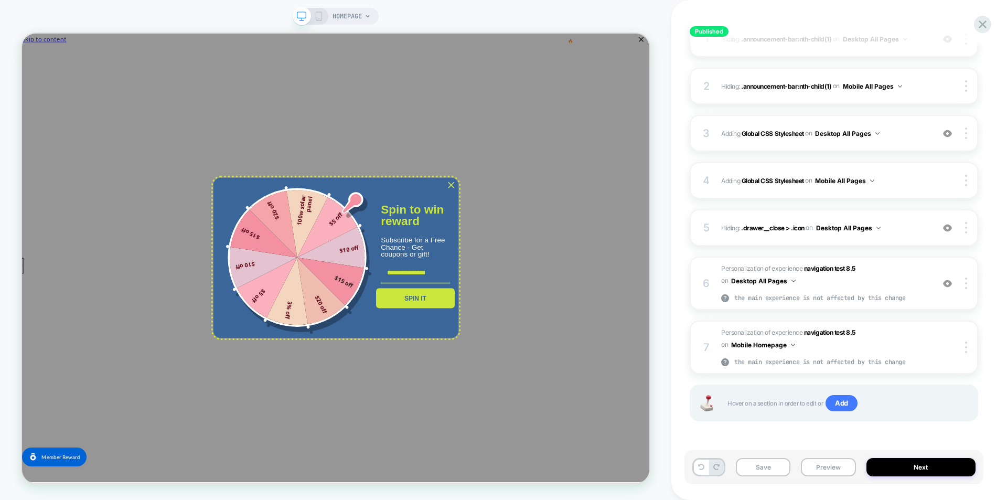
click at [791, 342] on button "Mobile Homepage" at bounding box center [763, 344] width 64 height 13
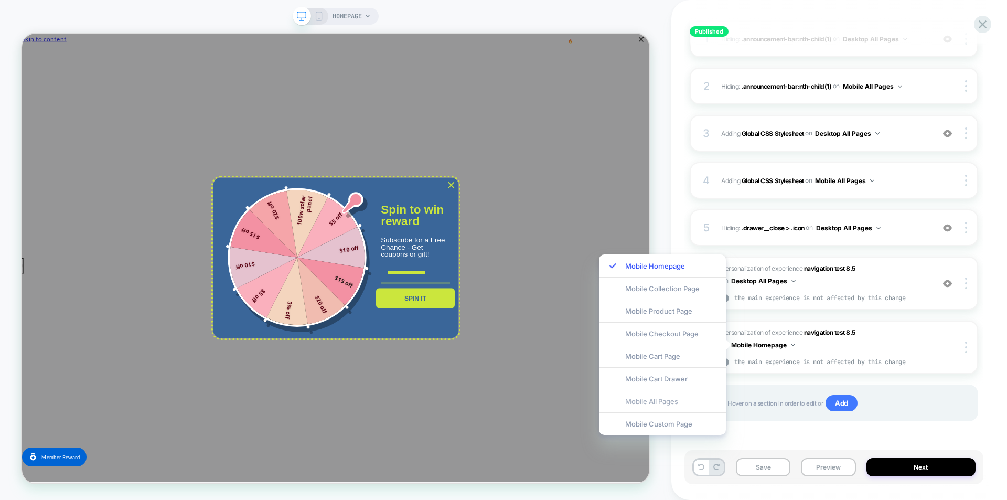
click at [684, 405] on div "Mobile All Pages" at bounding box center [662, 401] width 127 height 23
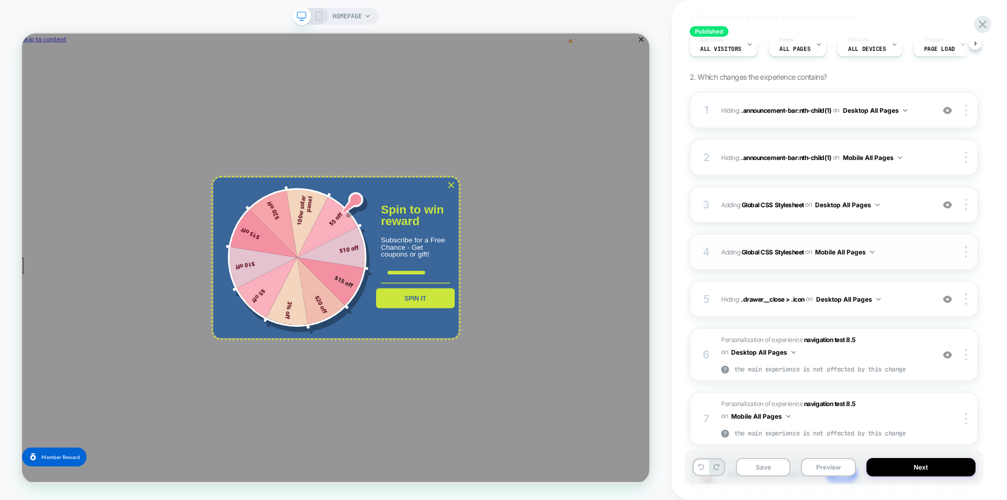
scroll to position [110, 0]
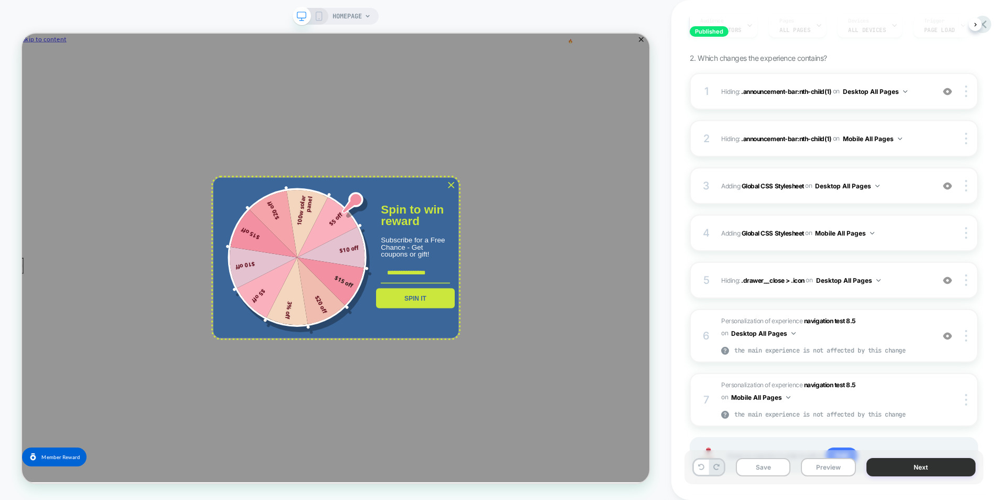
click at [941, 470] on button "Next" at bounding box center [921, 467] width 110 height 18
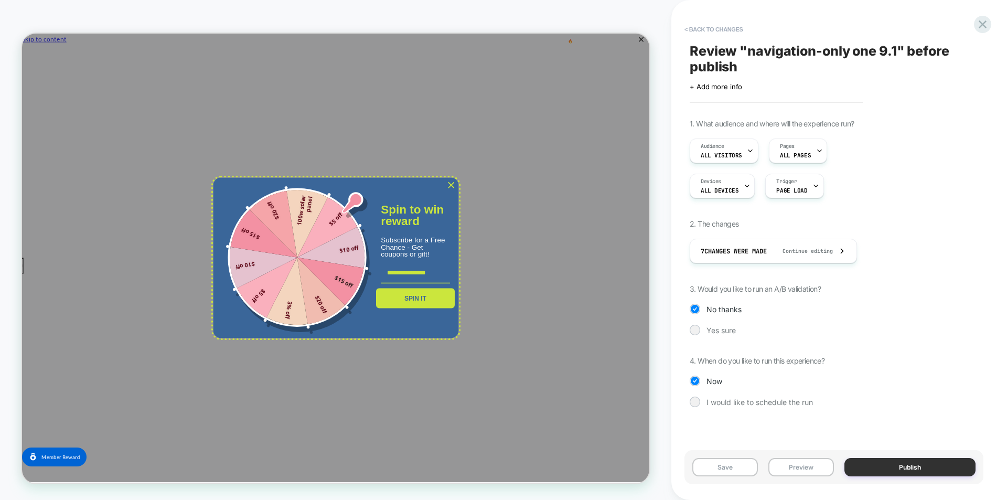
click at [941, 468] on button "Publish" at bounding box center [909, 467] width 131 height 18
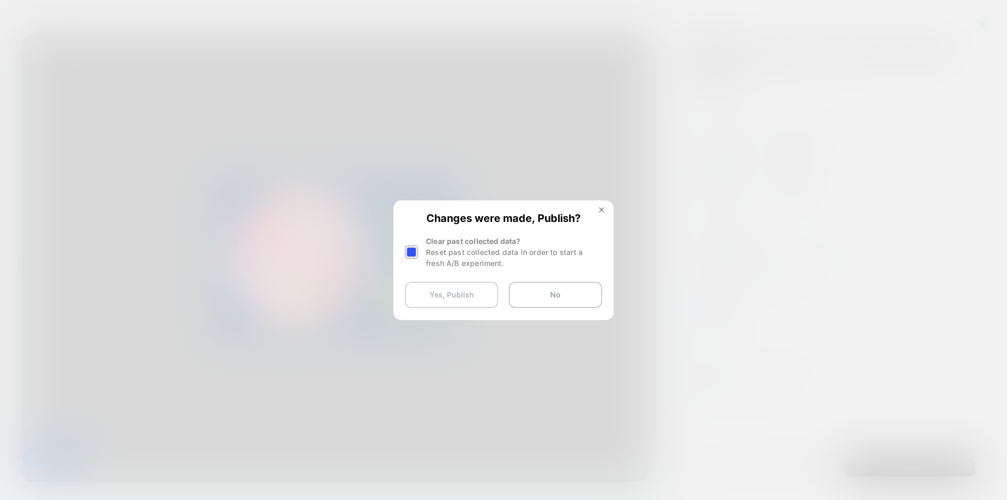
click at [466, 297] on button "Yes, Publish" at bounding box center [451, 295] width 93 height 26
